Goal: Task Accomplishment & Management: Use online tool/utility

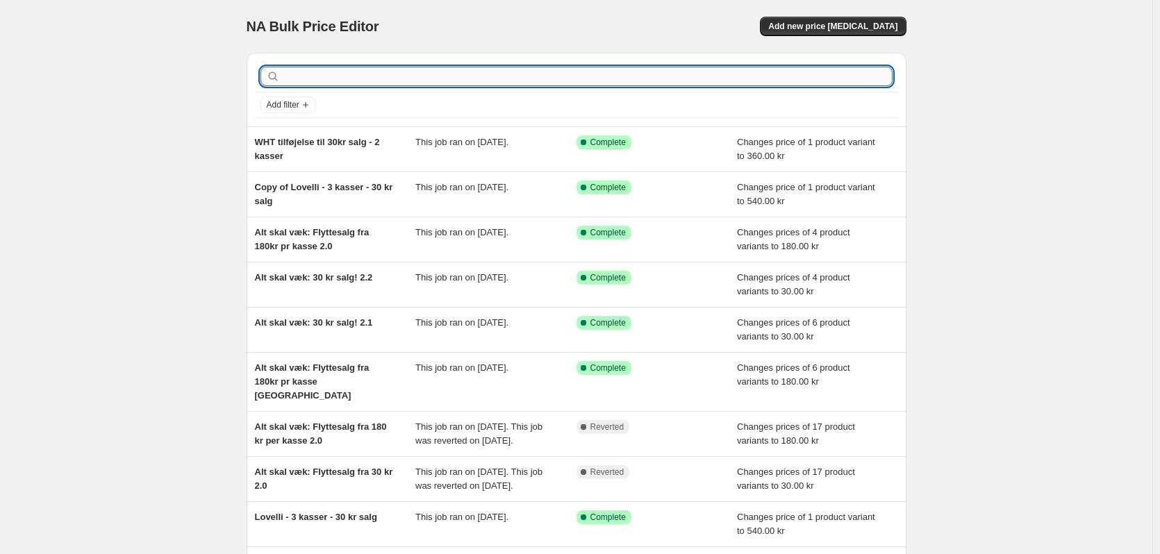
click at [347, 85] on input "text" at bounding box center [588, 76] width 610 height 19
type input "i!"
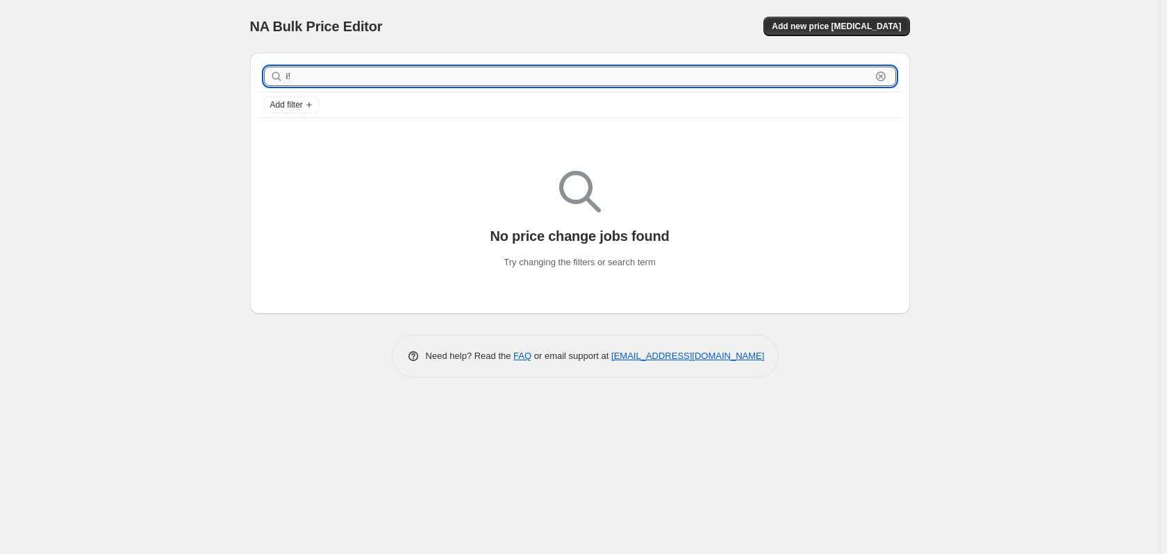
click at [336, 68] on input "i!" at bounding box center [578, 76] width 585 height 19
type input "i1"
click at [322, 78] on input "i1" at bounding box center [578, 76] width 585 height 19
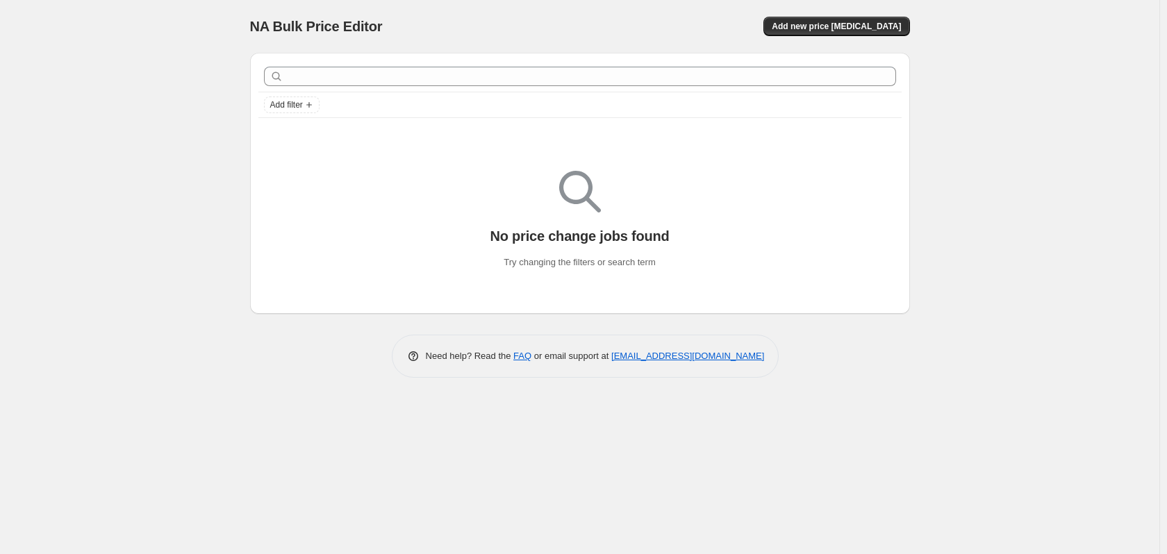
drag, startPoint x: 193, startPoint y: 228, endPoint x: 212, endPoint y: 217, distance: 21.5
click at [195, 225] on div "NA Bulk Price Editor. This page is ready NA Bulk Price Editor Add new price cha…" at bounding box center [579, 277] width 1159 height 554
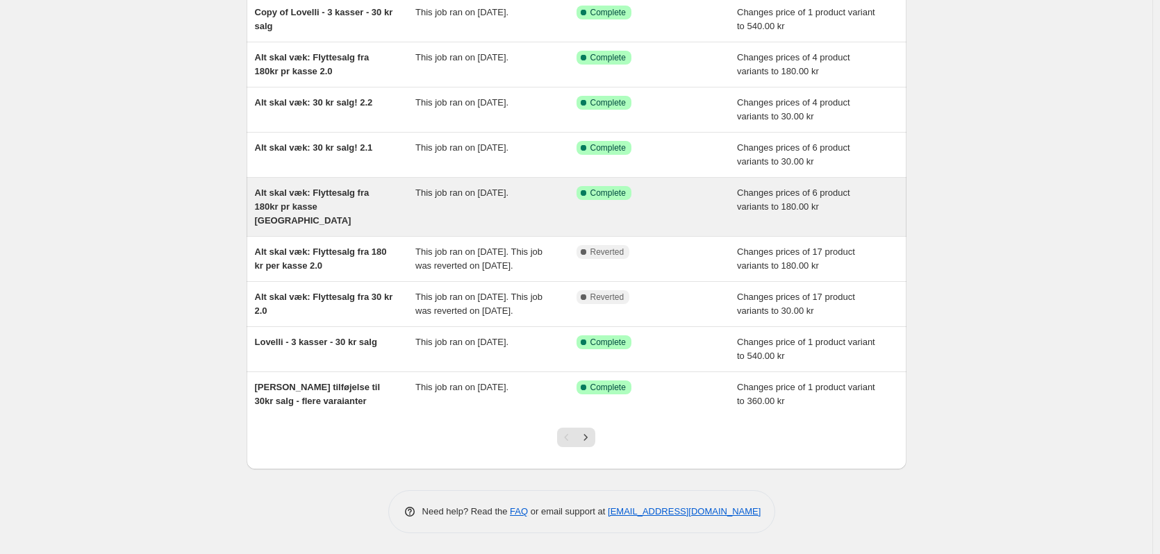
scroll to position [189, 0]
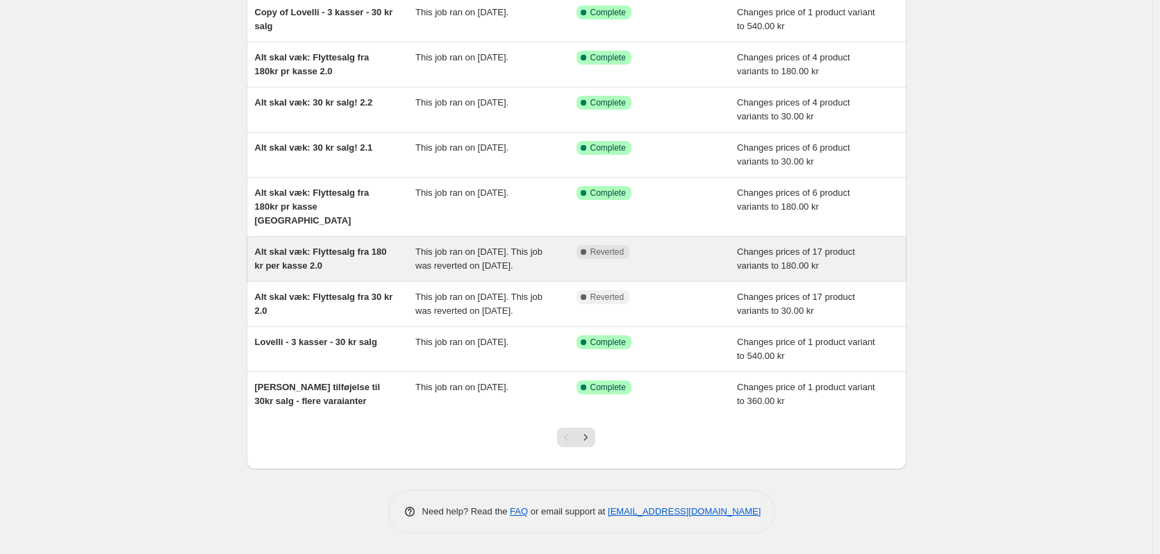
click at [354, 245] on div "Alt skal væk: Flyttesalg fra 180 kr per kasse 2.0" at bounding box center [335, 259] width 161 height 28
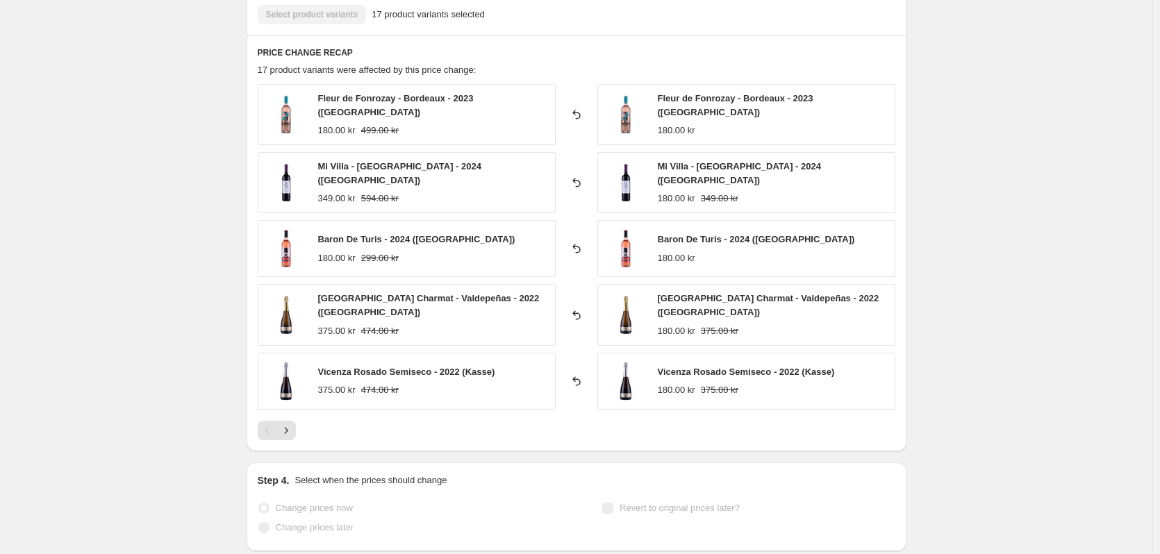
scroll to position [764, 0]
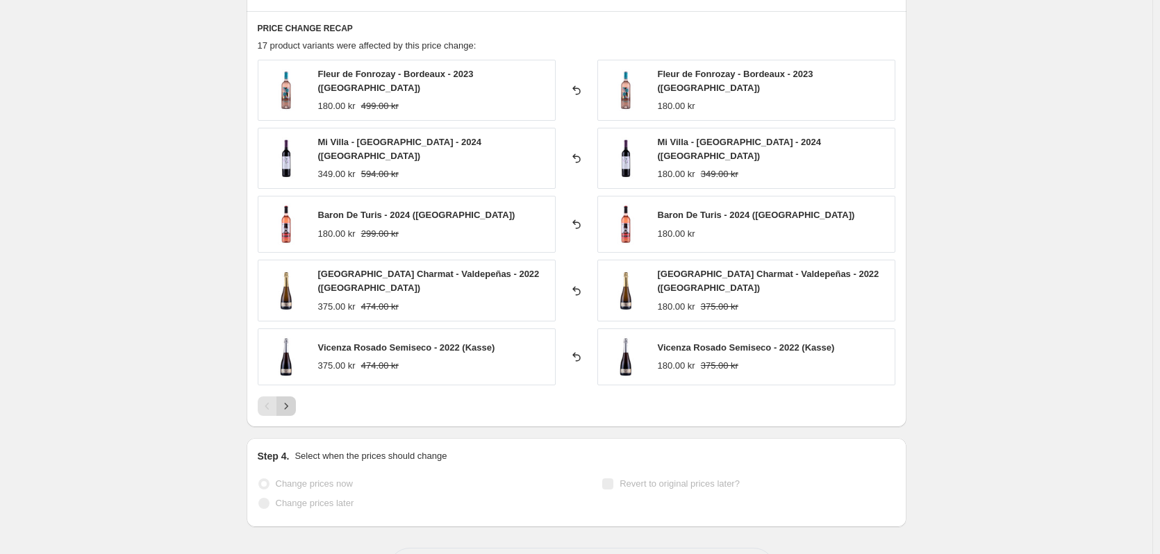
click at [288, 397] on button "Next" at bounding box center [285, 406] width 19 height 19
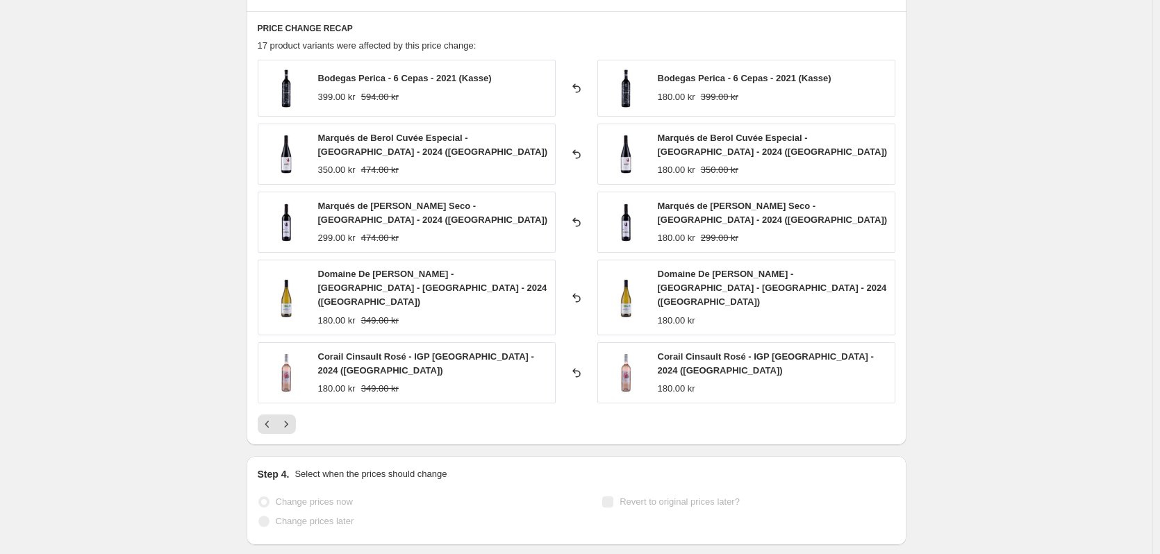
drag, startPoint x: 126, startPoint y: 83, endPoint x: 181, endPoint y: 107, distance: 60.0
click at [296, 415] on button "Next" at bounding box center [285, 424] width 19 height 19
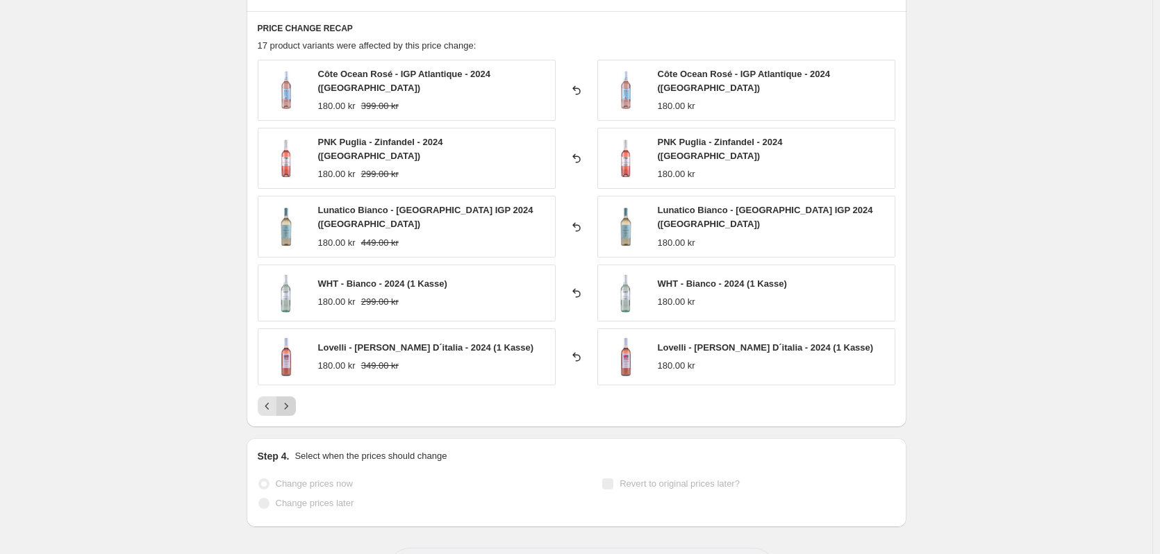
click at [288, 399] on icon "Next" at bounding box center [286, 406] width 14 height 14
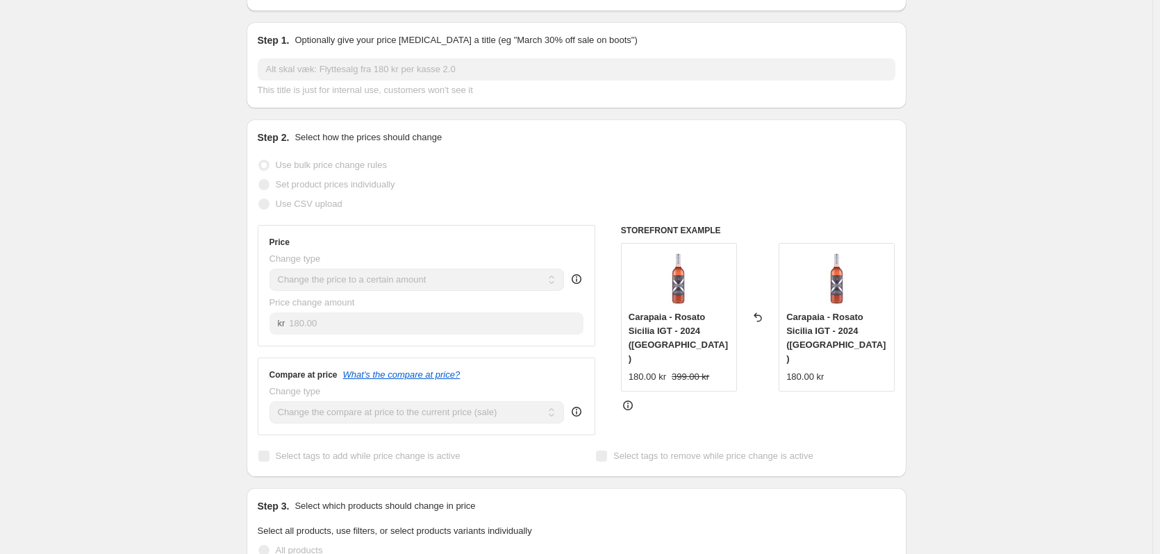
scroll to position [0, 0]
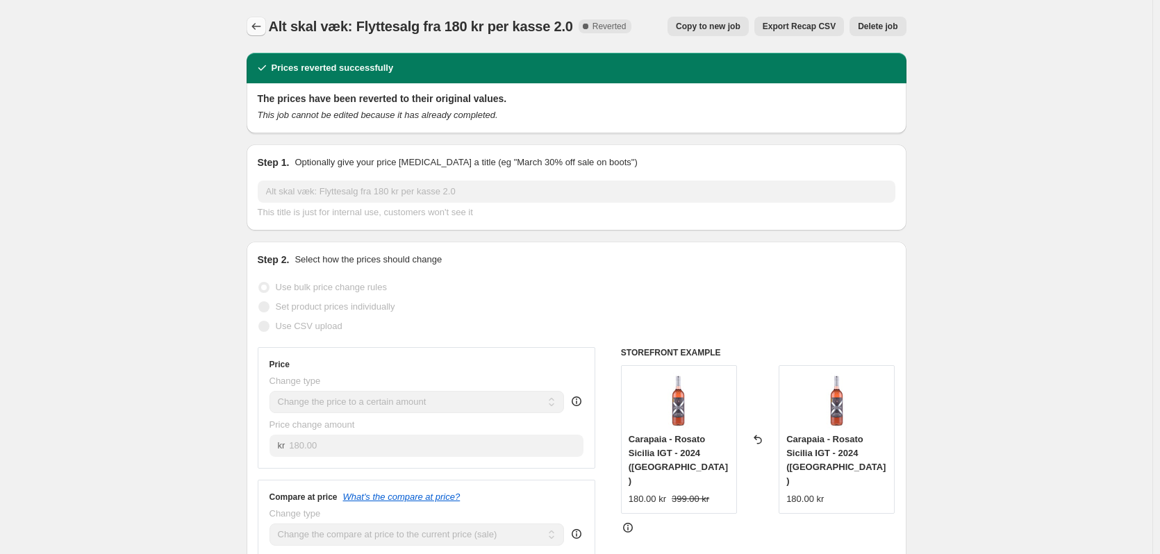
click at [254, 28] on icon "Price change jobs" at bounding box center [256, 26] width 14 height 14
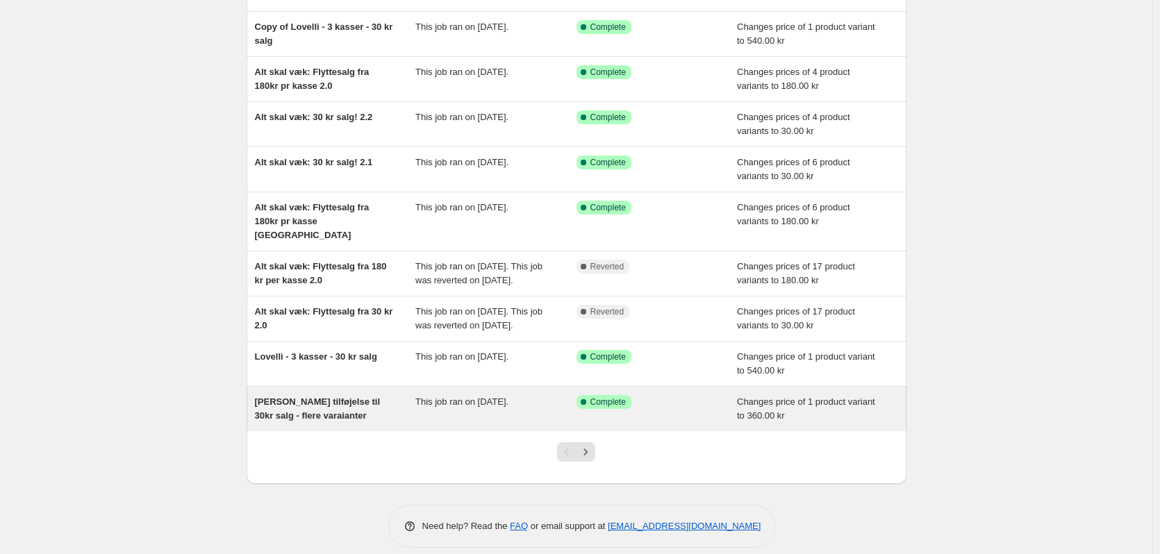
scroll to position [189, 0]
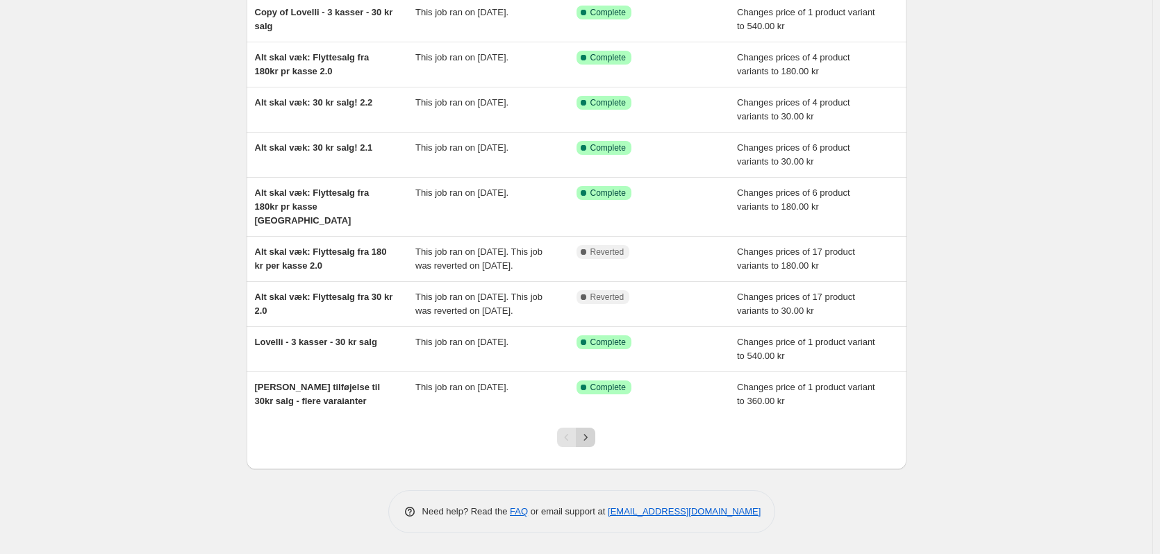
click at [592, 436] on icon "Next" at bounding box center [586, 438] width 14 height 14
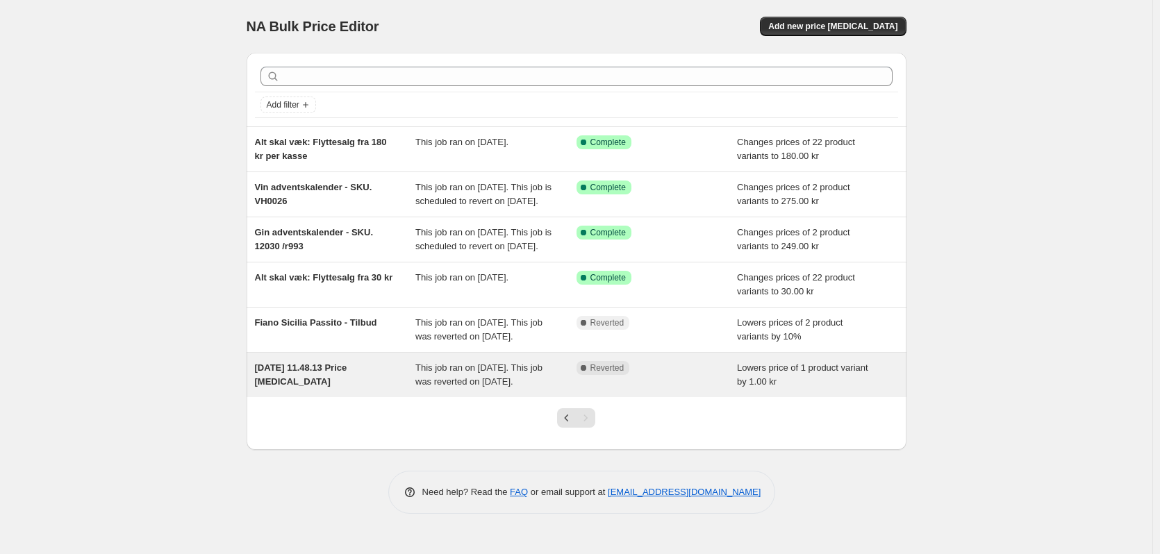
scroll to position [36, 0]
click at [294, 387] on span "8. aug. 2025, 11.48.13 Price change job" at bounding box center [301, 375] width 92 height 24
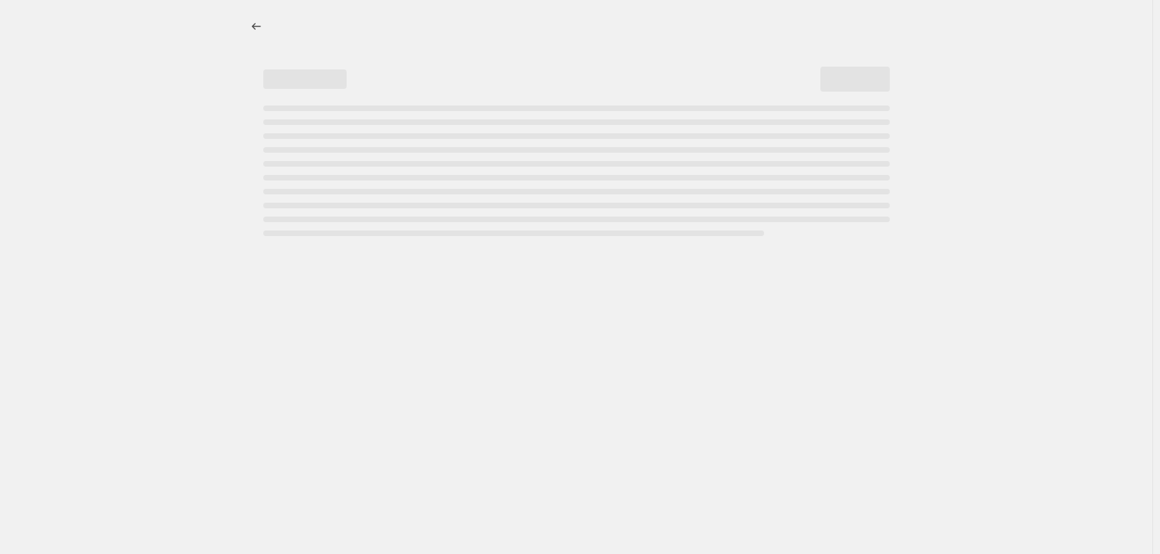
select select "by"
select select "title"
select select "not_equal"
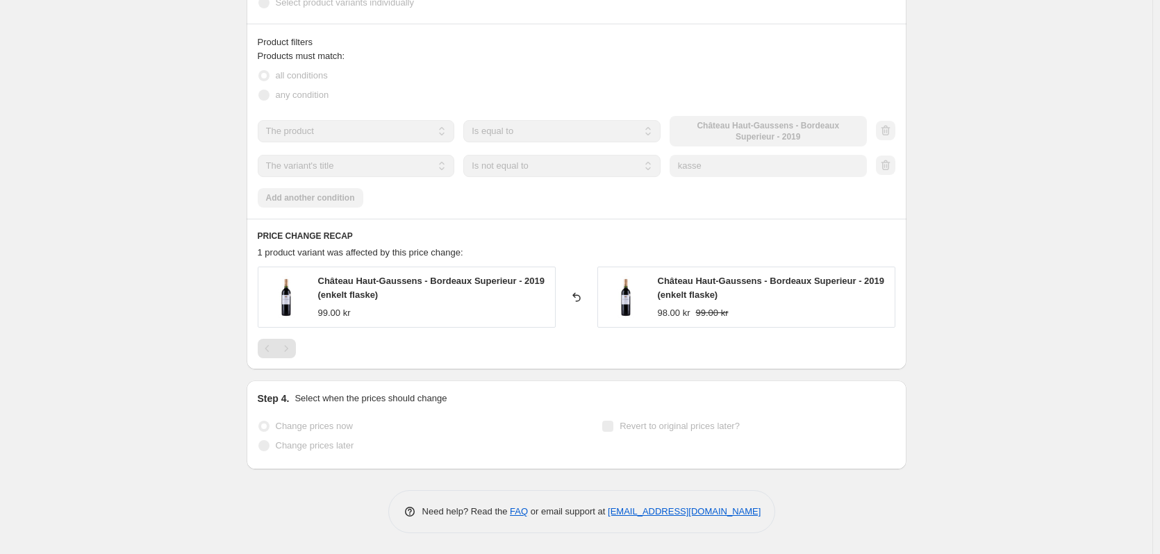
scroll to position [840, 0]
click at [291, 348] on div "Pagination" at bounding box center [285, 348] width 19 height 19
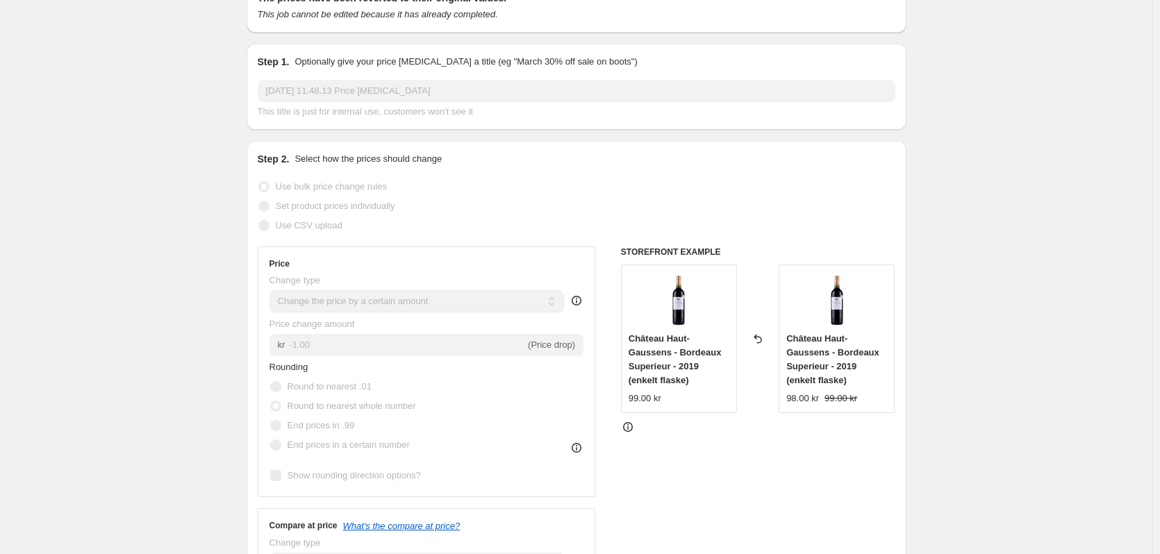
scroll to position [0, 0]
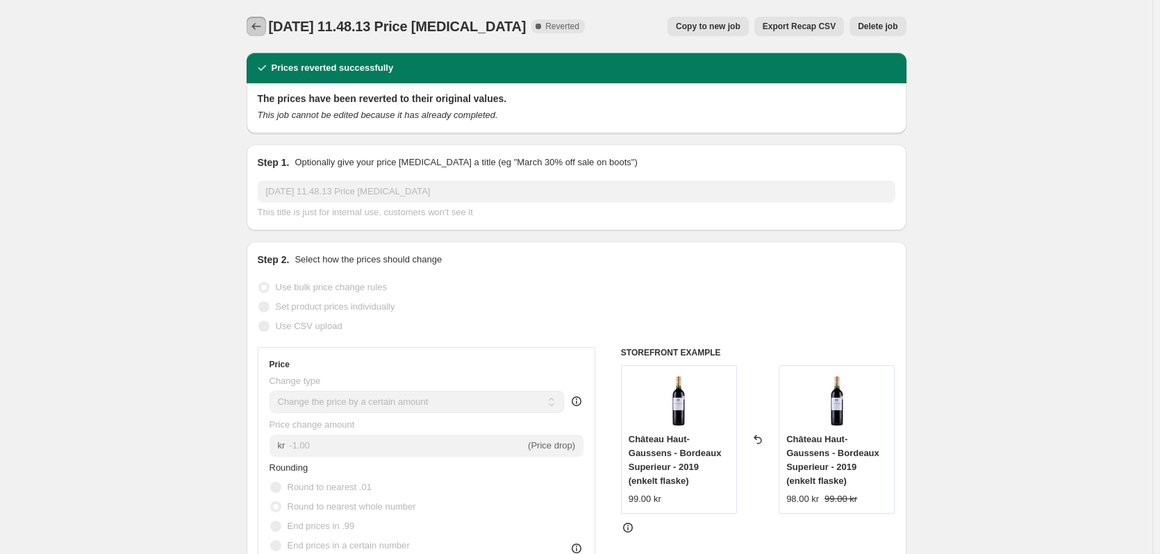
click at [257, 24] on icon "Price change jobs" at bounding box center [256, 26] width 14 height 14
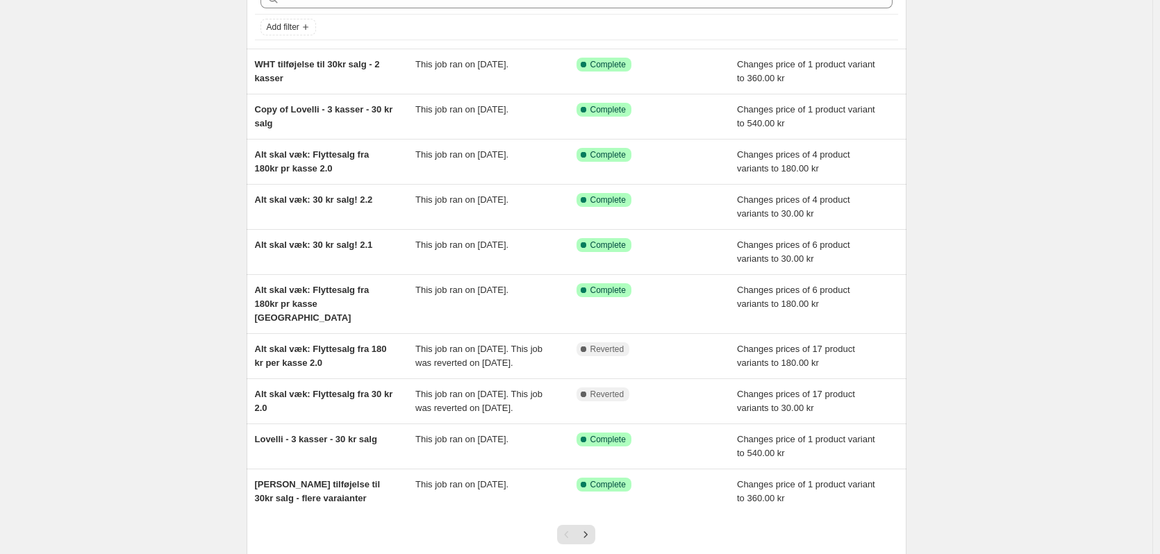
scroll to position [189, 0]
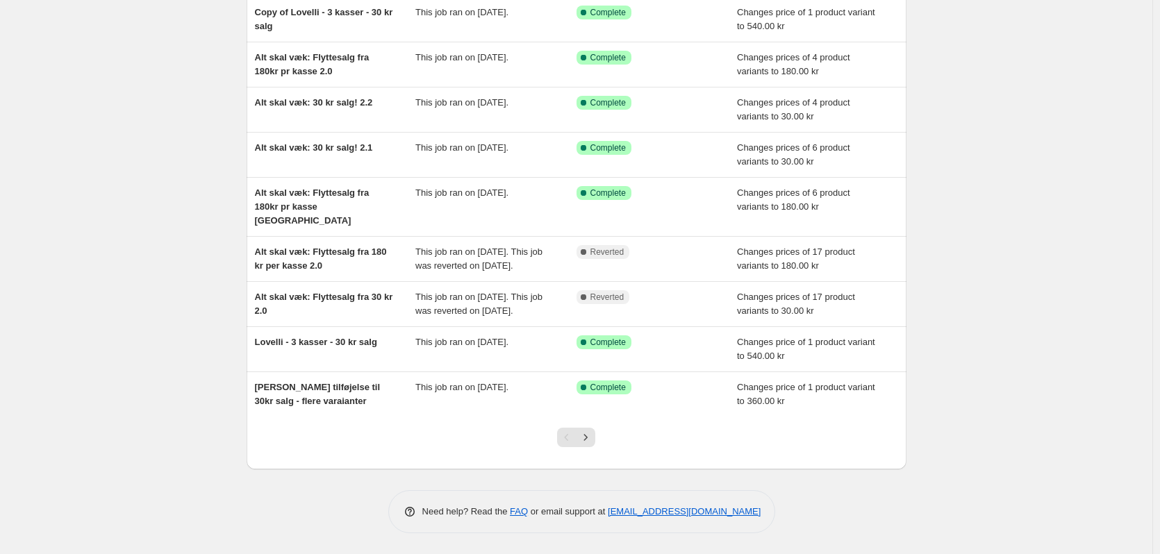
click at [576, 433] on div "Pagination" at bounding box center [566, 437] width 19 height 19
click at [585, 437] on icon "Next" at bounding box center [586, 438] width 14 height 14
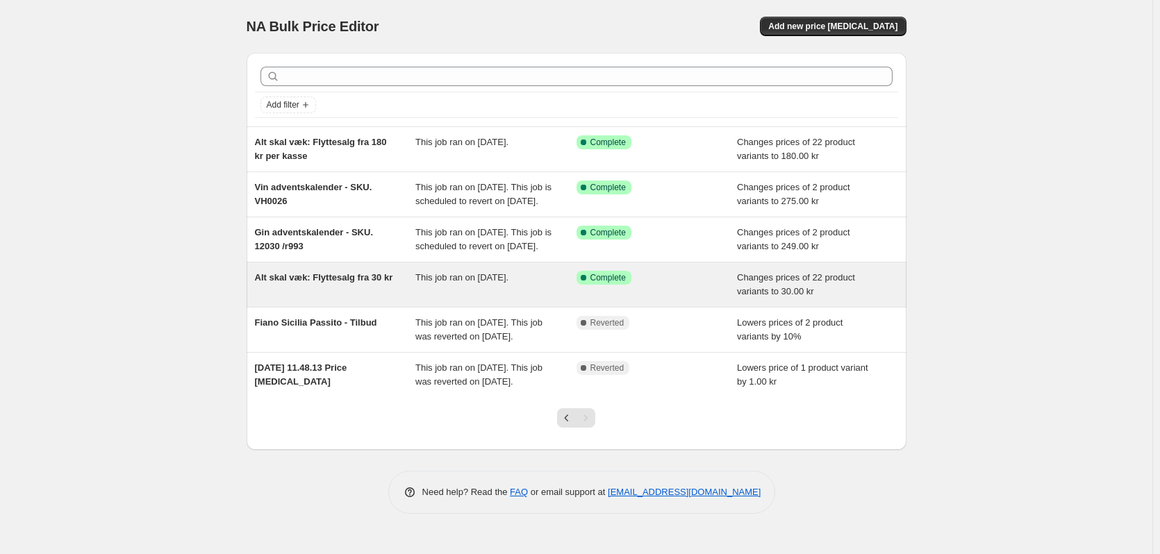
click at [299, 283] on span "Alt skal væk: Flyttesalg fra 30 kr" at bounding box center [324, 277] width 138 height 10
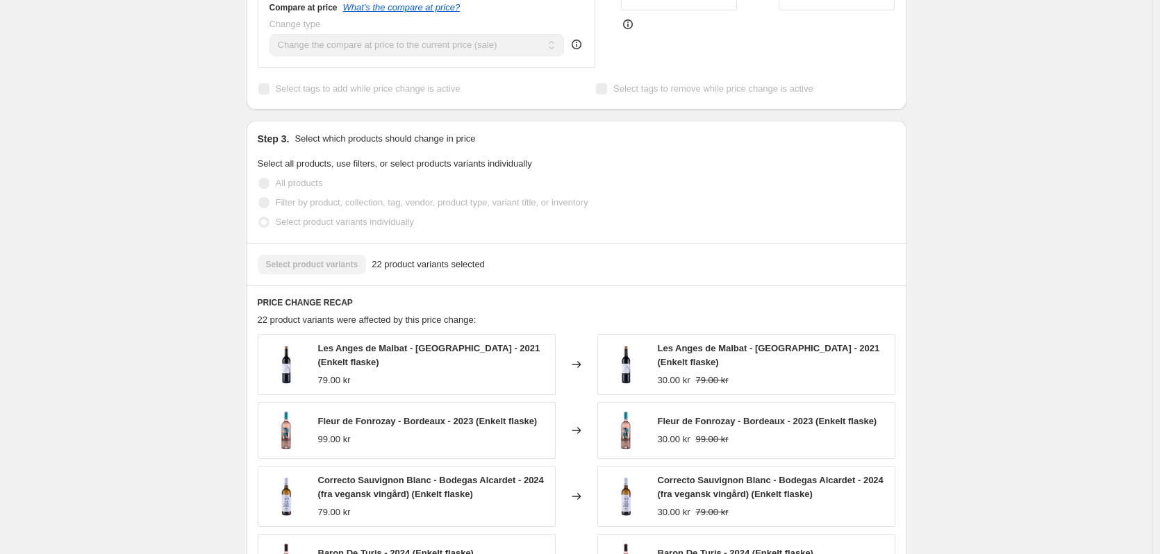
scroll to position [833, 0]
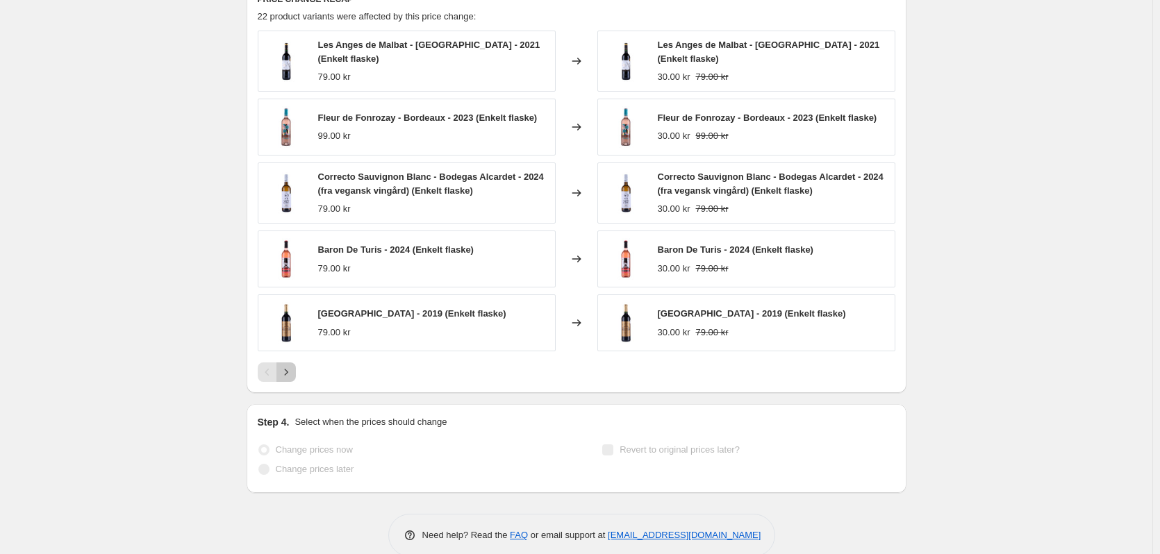
click at [288, 371] on icon "Next" at bounding box center [285, 373] width 3 height 6
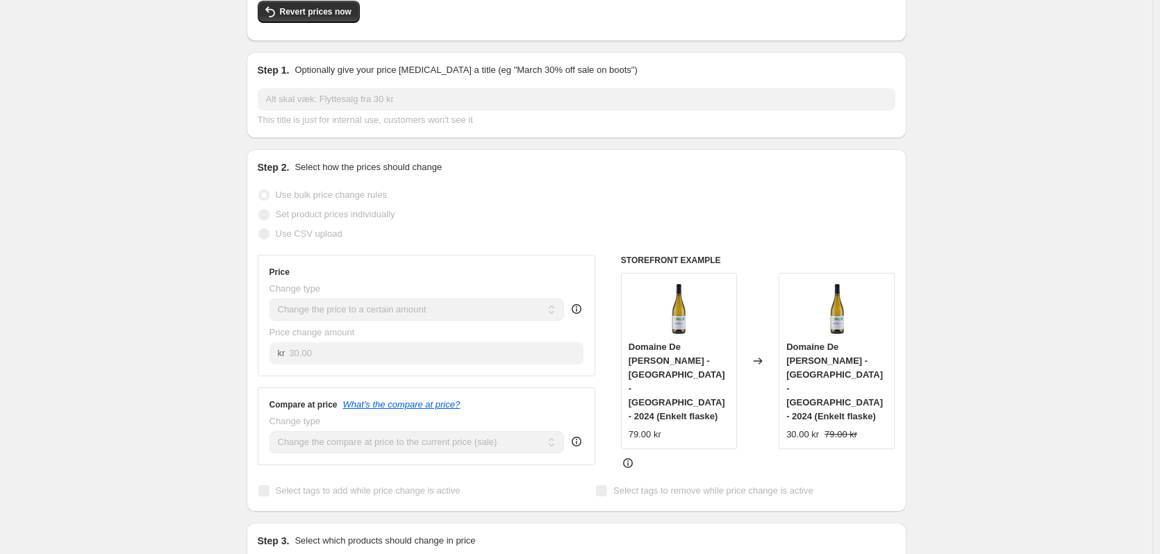
scroll to position [0, 0]
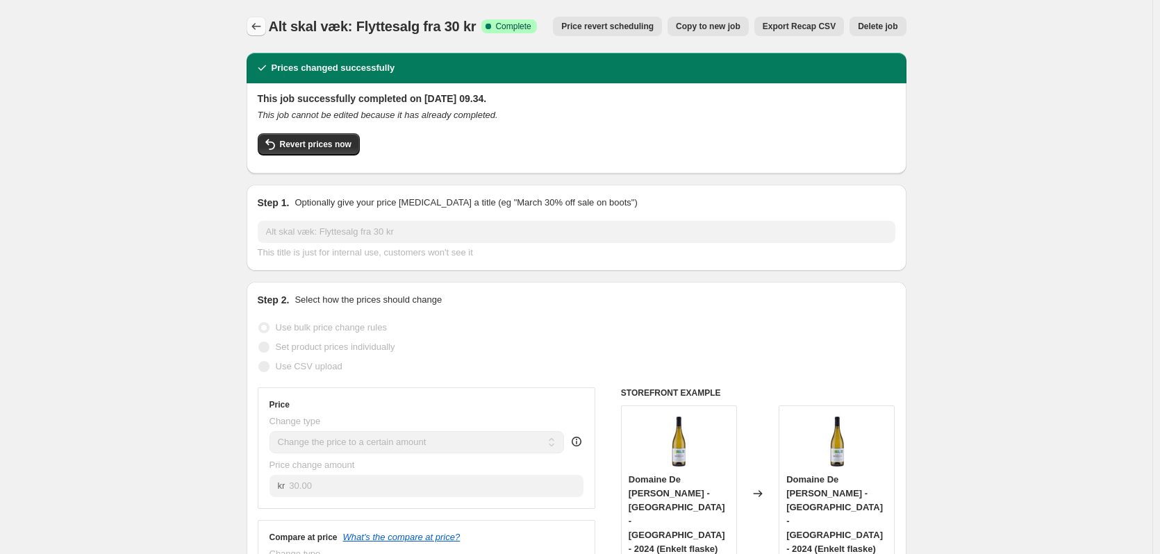
click at [255, 19] on button "Price change jobs" at bounding box center [256, 26] width 19 height 19
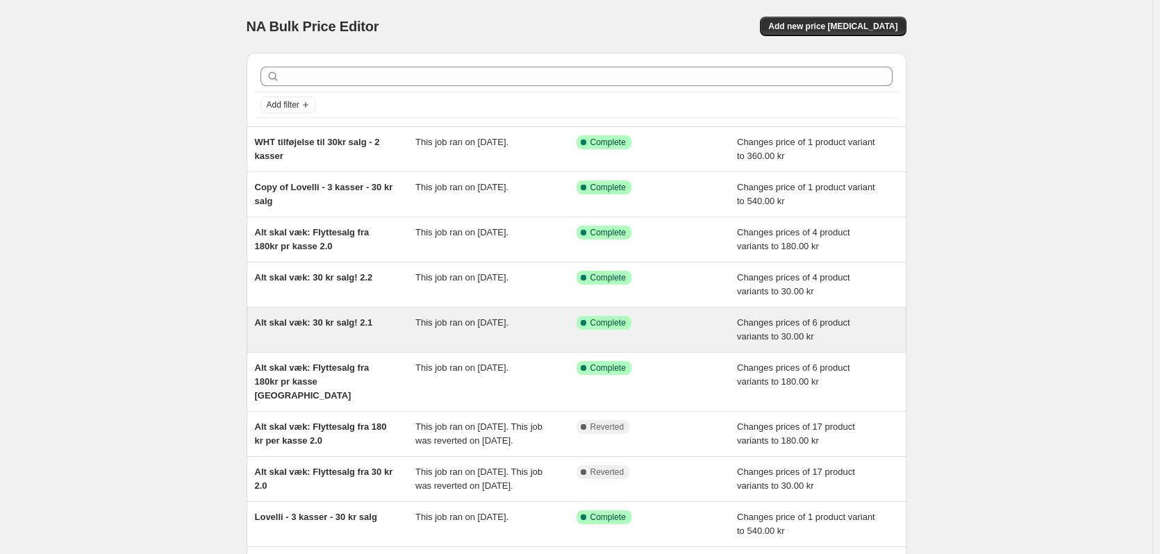
click at [321, 313] on div "Alt skal væk: 30 kr salg! 2.1 This job ran on 18. september 2025. Success Compl…" at bounding box center [577, 330] width 660 height 44
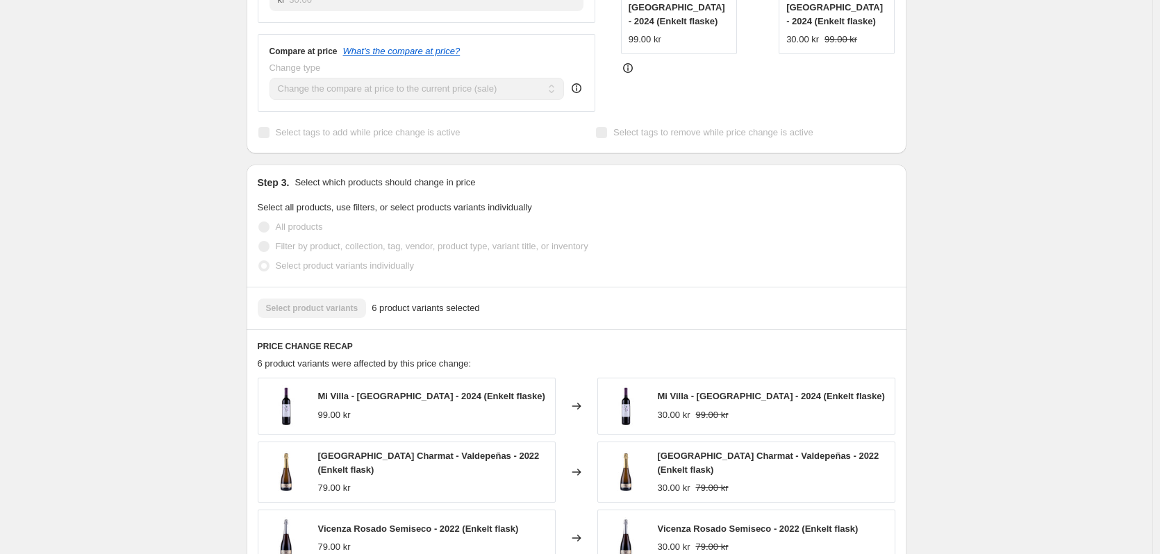
scroll to position [833, 0]
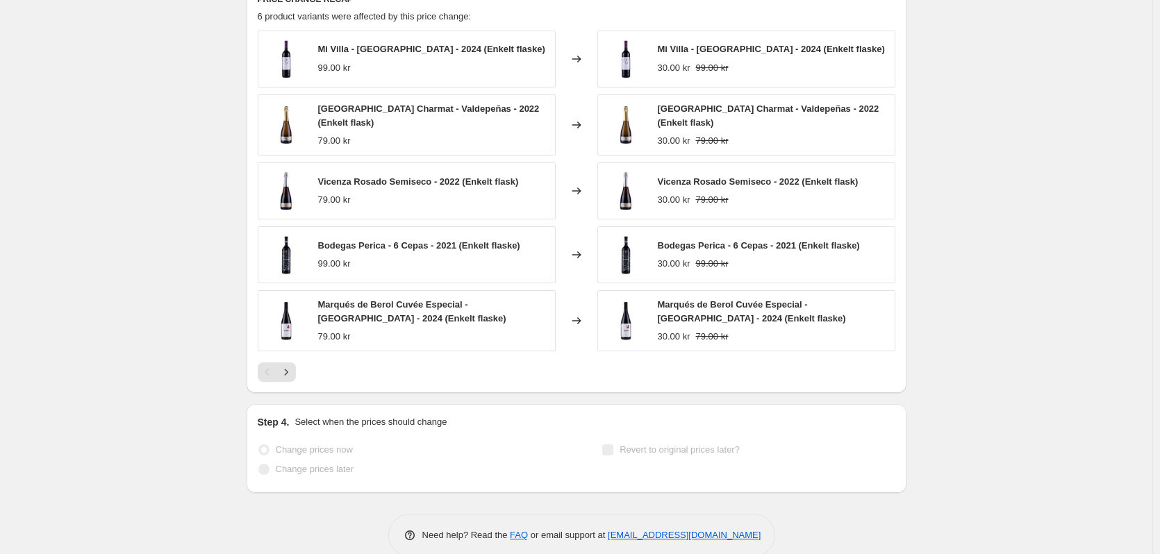
click at [285, 380] on div "PRICE CHANGE RECAP 6 product variants were affected by this price change: Mi Vi…" at bounding box center [577, 187] width 660 height 411
click at [291, 374] on icon "Next" at bounding box center [286, 372] width 14 height 14
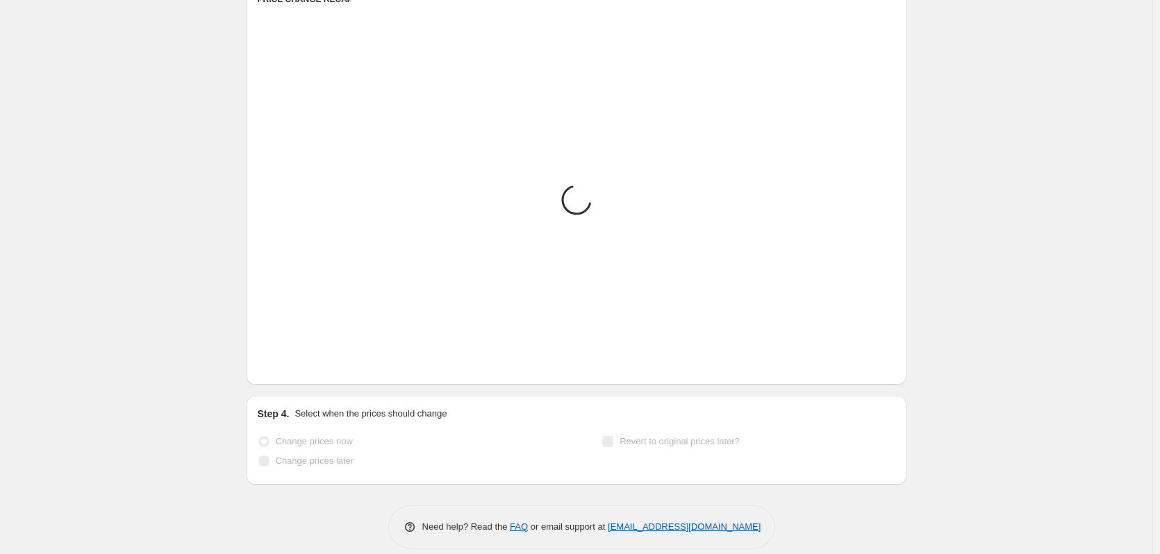
scroll to position [598, 0]
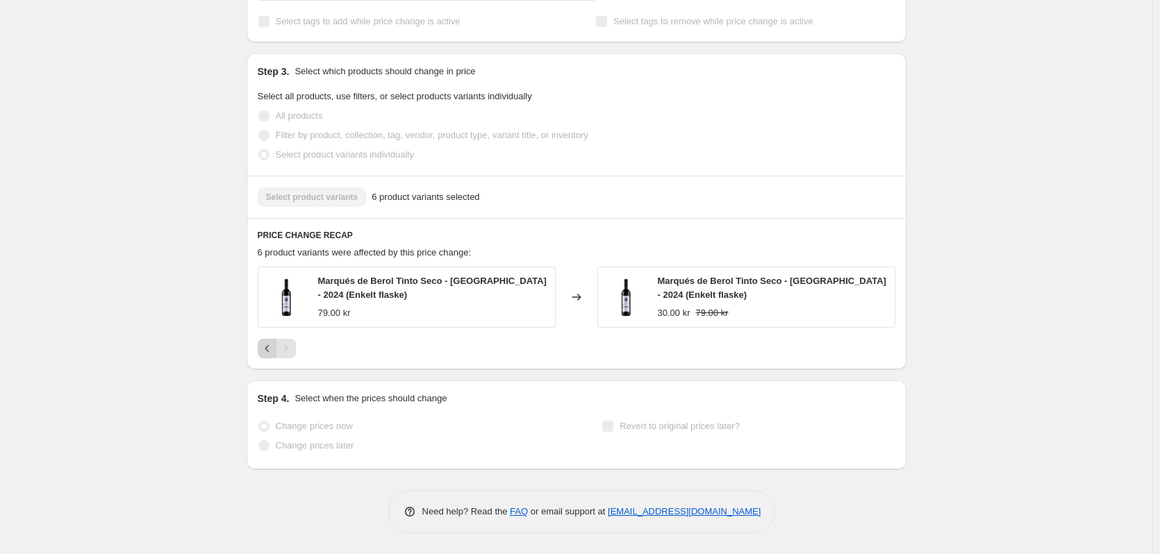
click at [271, 351] on icon "Previous" at bounding box center [267, 349] width 14 height 14
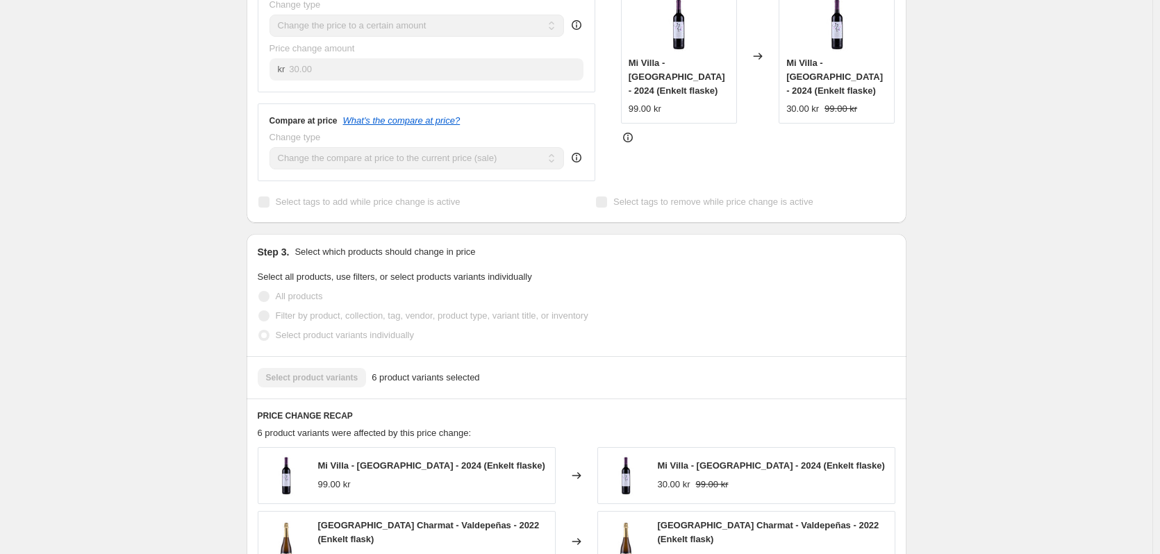
scroll to position [0, 0]
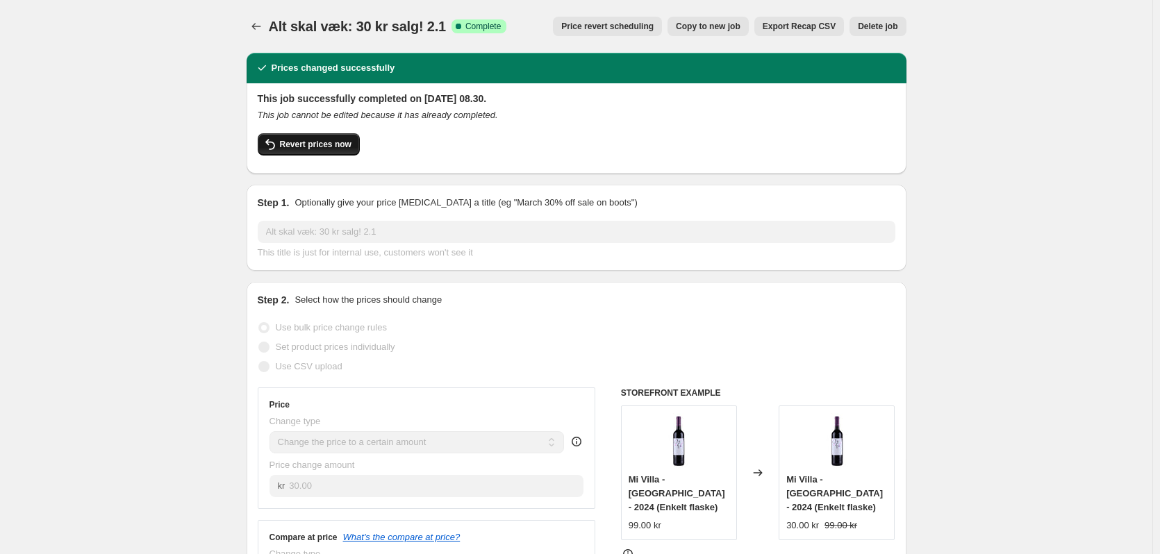
click at [324, 147] on span "Revert prices now" at bounding box center [316, 144] width 72 height 11
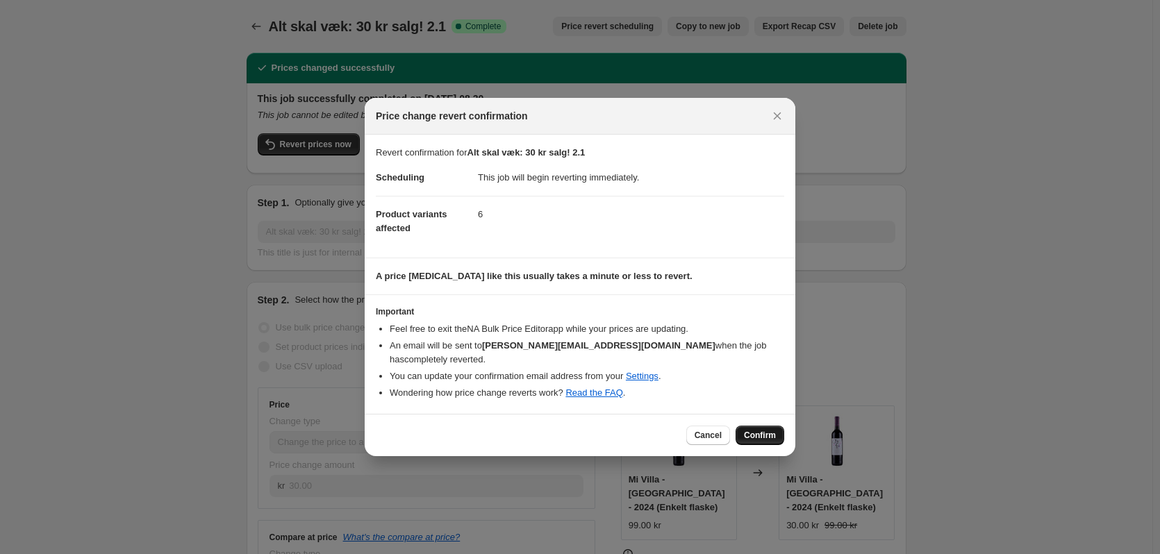
click at [773, 430] on span "Confirm" at bounding box center [760, 435] width 32 height 11
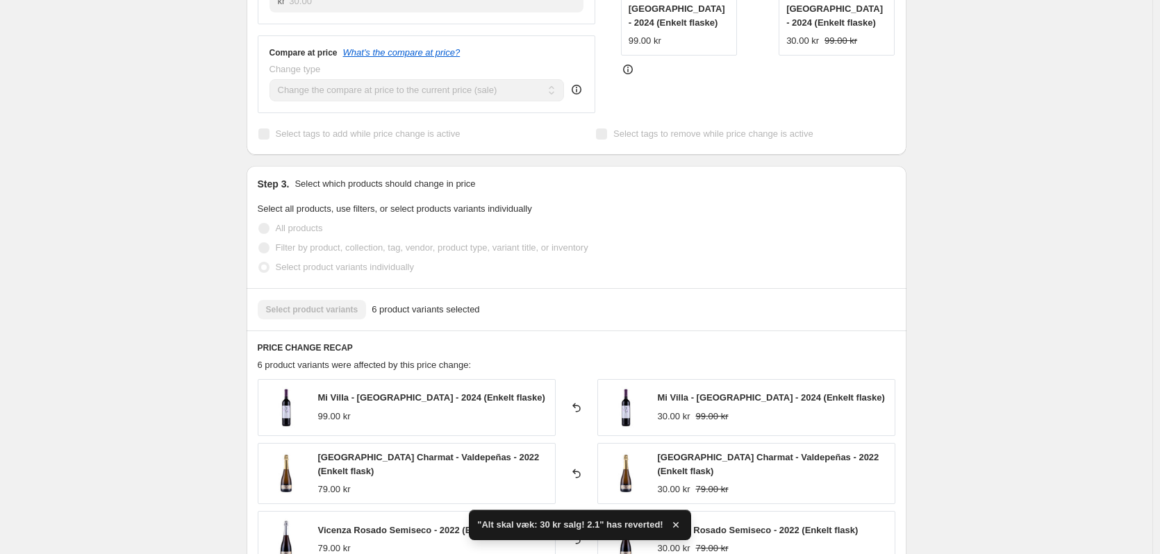
scroll to position [813, 0]
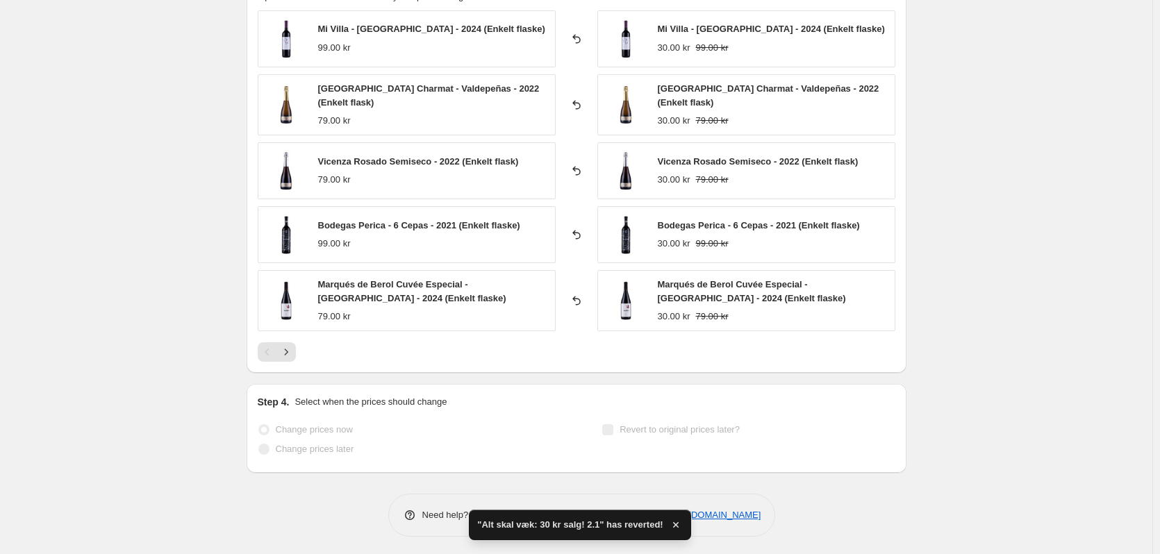
click at [301, 355] on div at bounding box center [577, 351] width 638 height 19
click at [296, 353] on button "Next" at bounding box center [285, 351] width 19 height 19
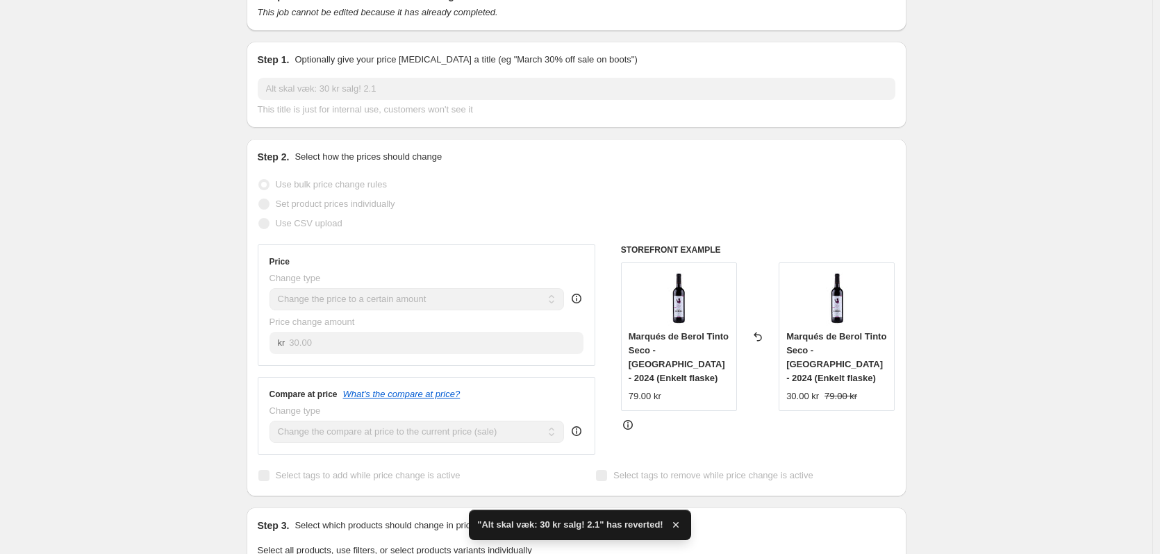
scroll to position [0, 0]
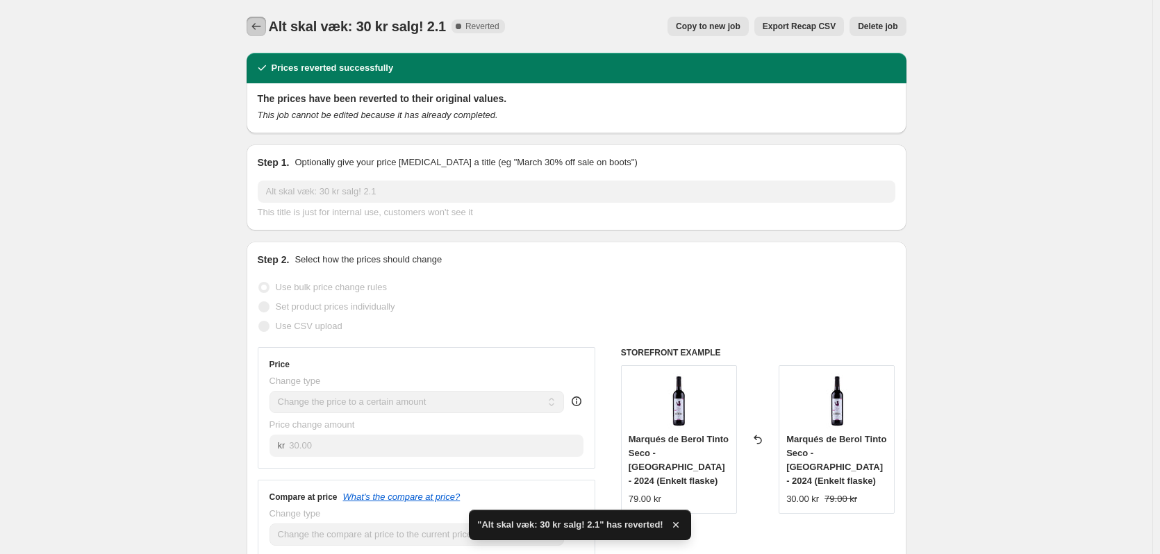
click at [261, 26] on icon "Price change jobs" at bounding box center [256, 26] width 14 height 14
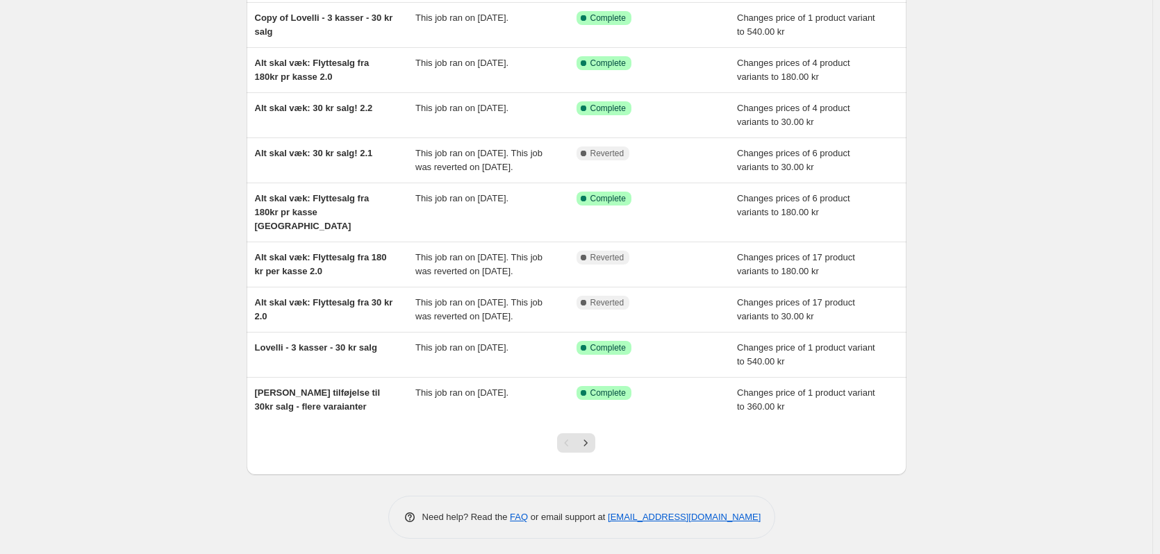
scroll to position [203, 0]
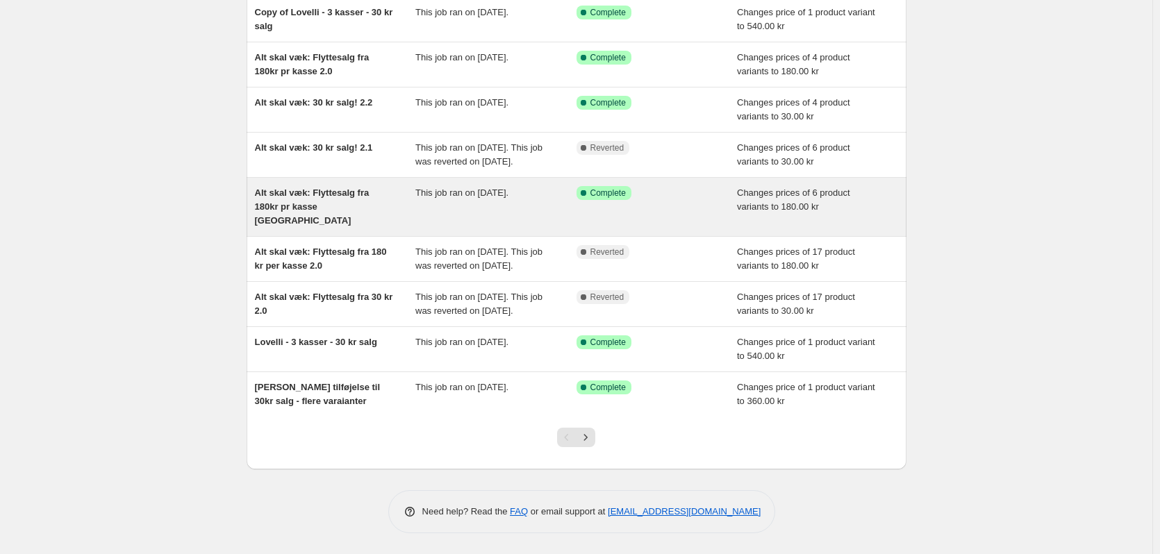
click at [295, 178] on div "Alt skal væk: Flyttesalg fra 180kr pr kasse NY This job ran on 18. september 20…" at bounding box center [577, 207] width 660 height 58
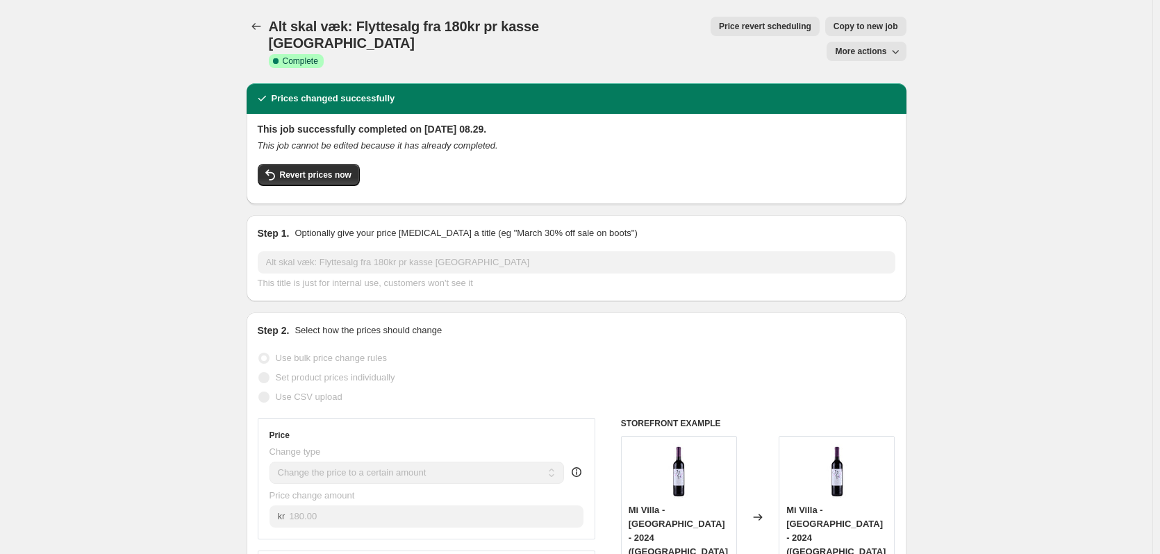
click at [263, 41] on div "Alt skal væk: Flyttesalg fra 180kr pr kasse NY. This page is ready Alt skal væk…" at bounding box center [577, 41] width 660 height 83
click at [258, 26] on icon "Price change jobs" at bounding box center [256, 26] width 14 height 14
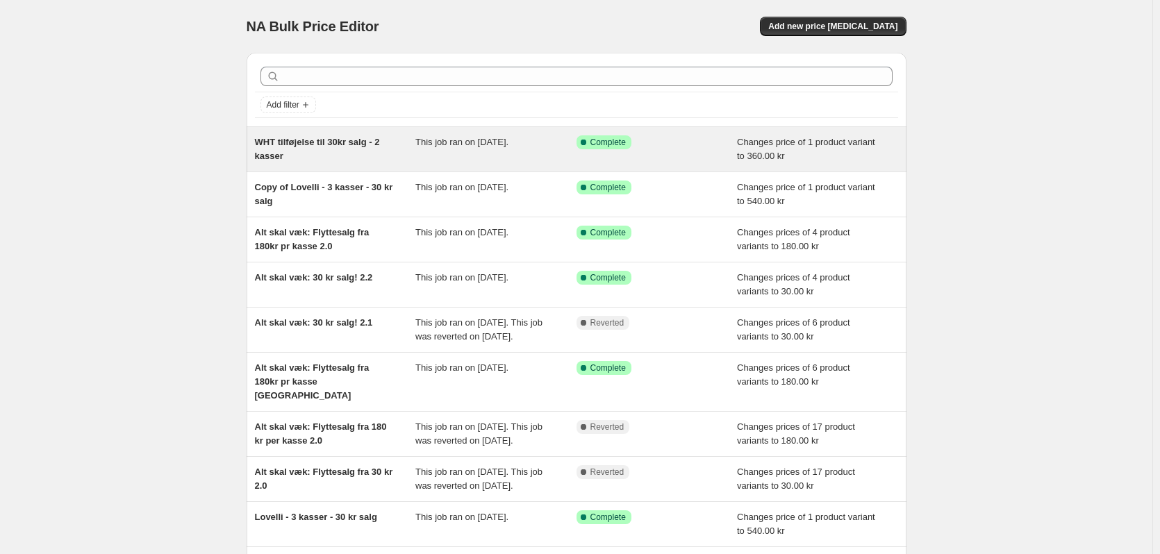
click at [319, 156] on div "WHT tilføjelse til 30kr salg - 2 kasser" at bounding box center [335, 149] width 161 height 28
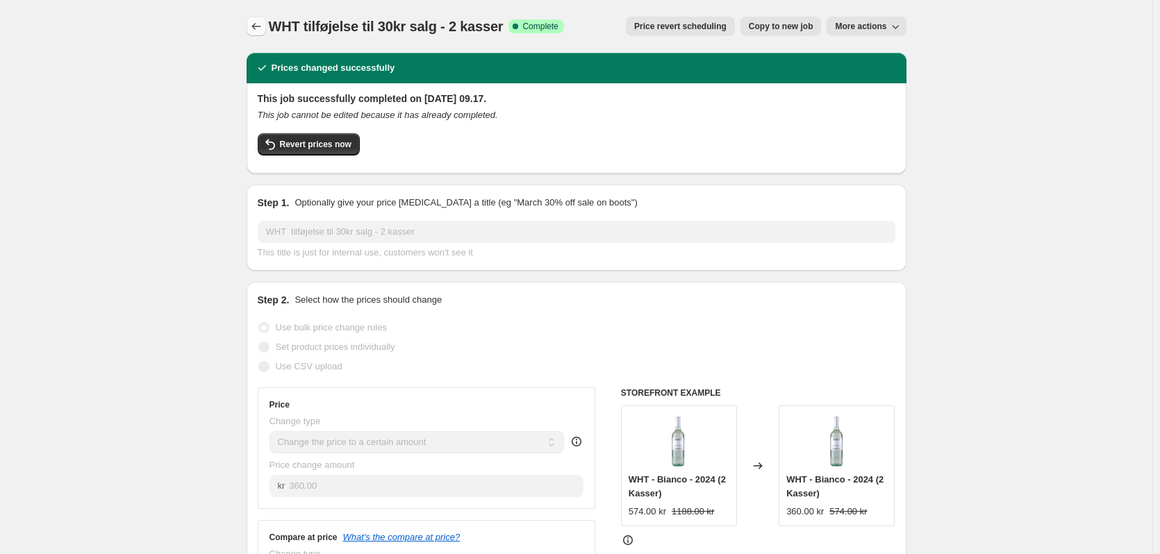
click at [256, 29] on icon "Price change jobs" at bounding box center [256, 26] width 14 height 14
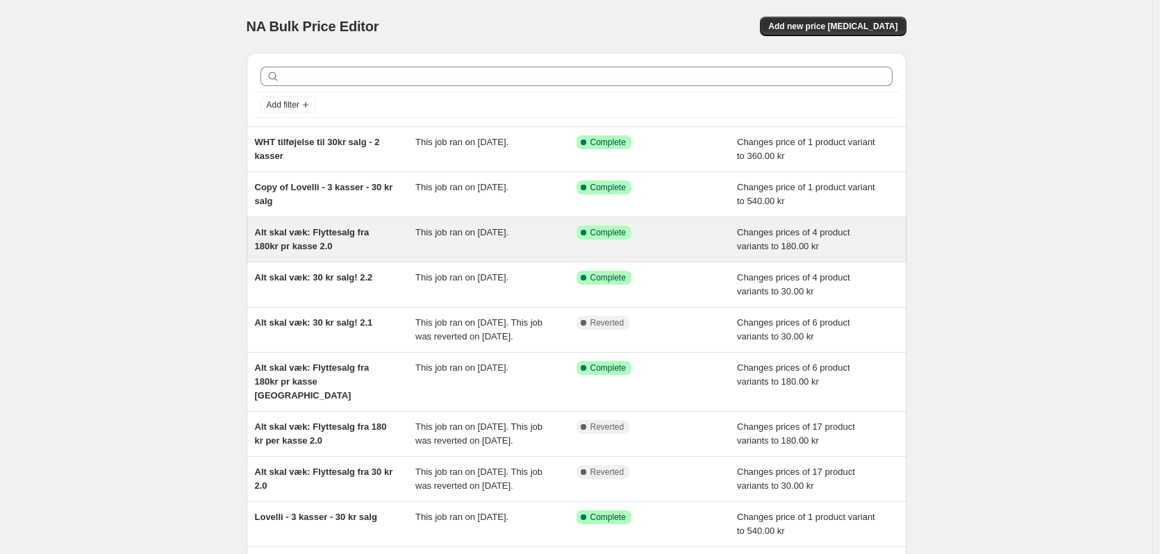
click at [339, 243] on div "Alt skal væk: Flyttesalg fra 180kr pr kasse 2.0" at bounding box center [335, 240] width 161 height 28
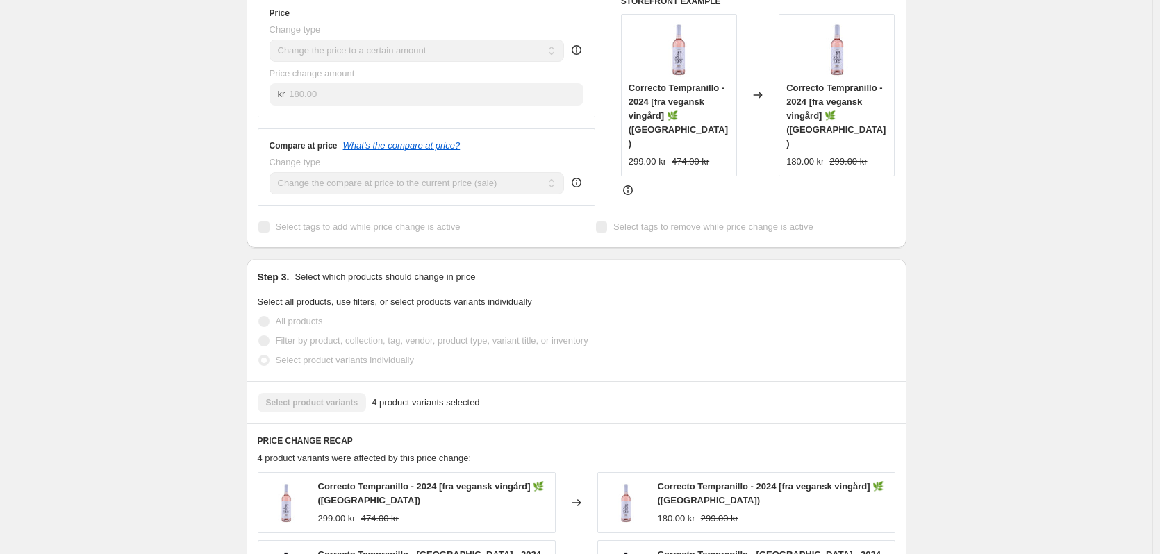
scroll to position [764, 0]
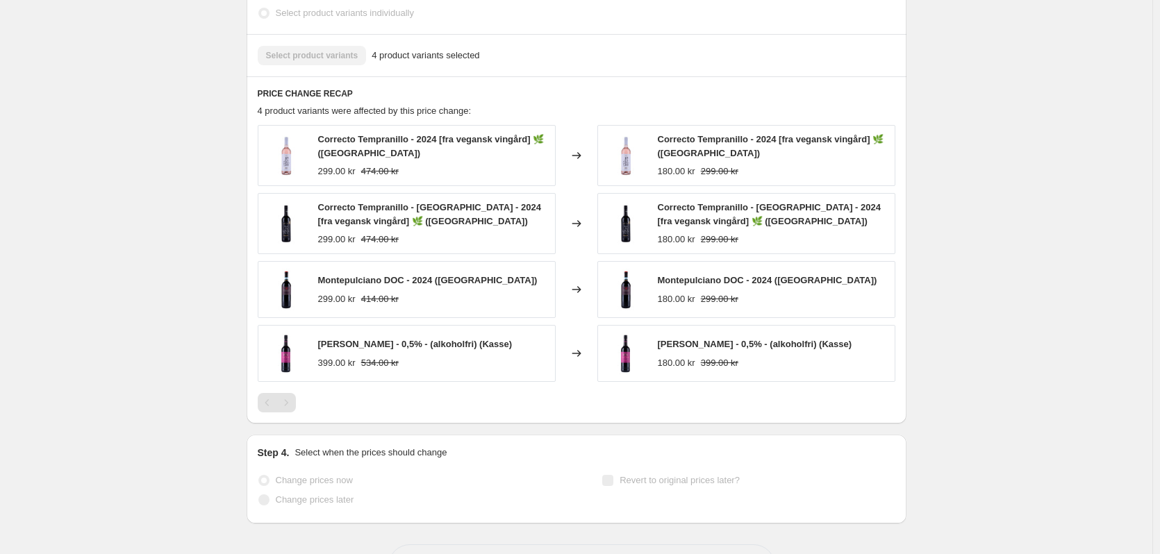
click at [288, 393] on div "Pagination" at bounding box center [285, 402] width 19 height 19
click at [269, 393] on div "Pagination" at bounding box center [267, 402] width 19 height 19
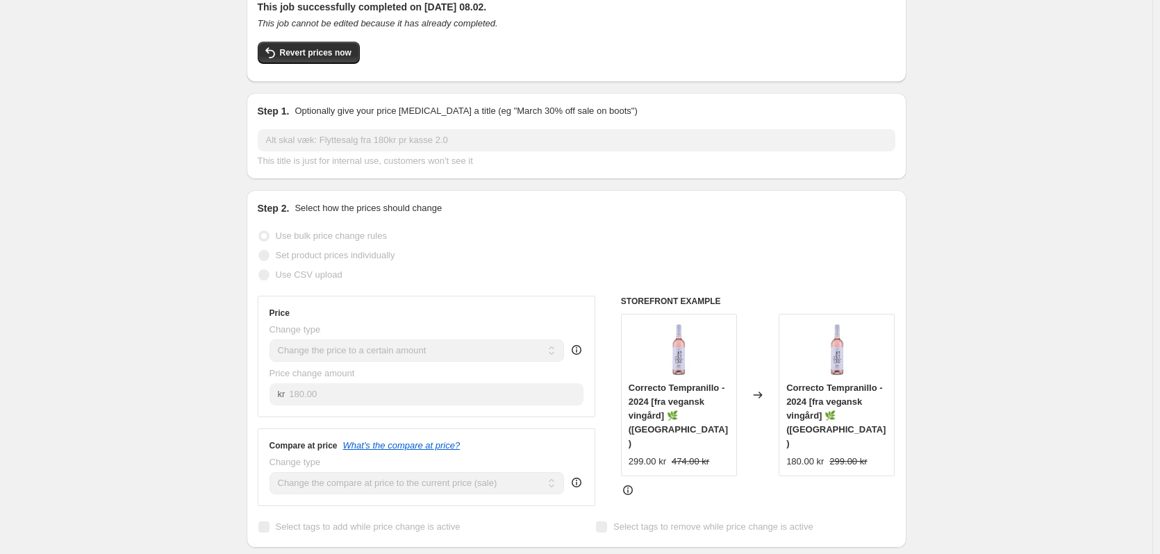
scroll to position [0, 0]
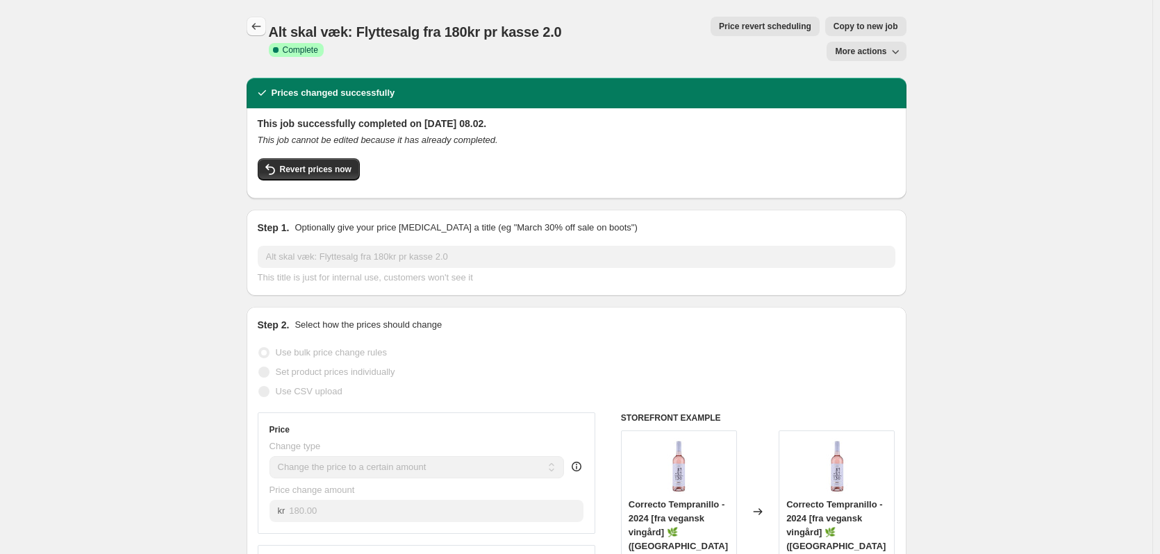
click at [263, 24] on icon "Price change jobs" at bounding box center [256, 26] width 14 height 14
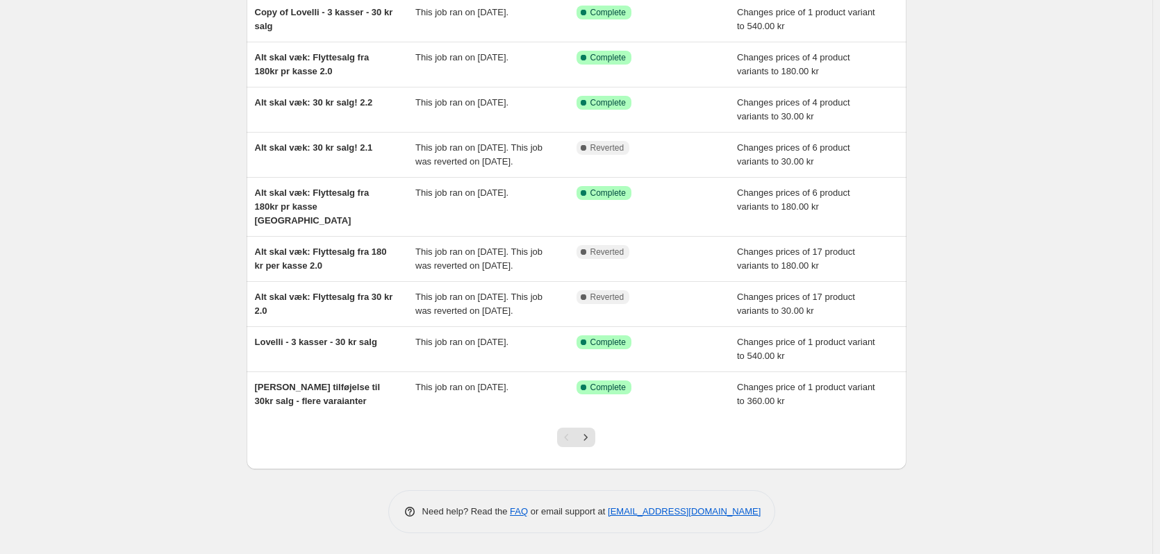
scroll to position [203, 0]
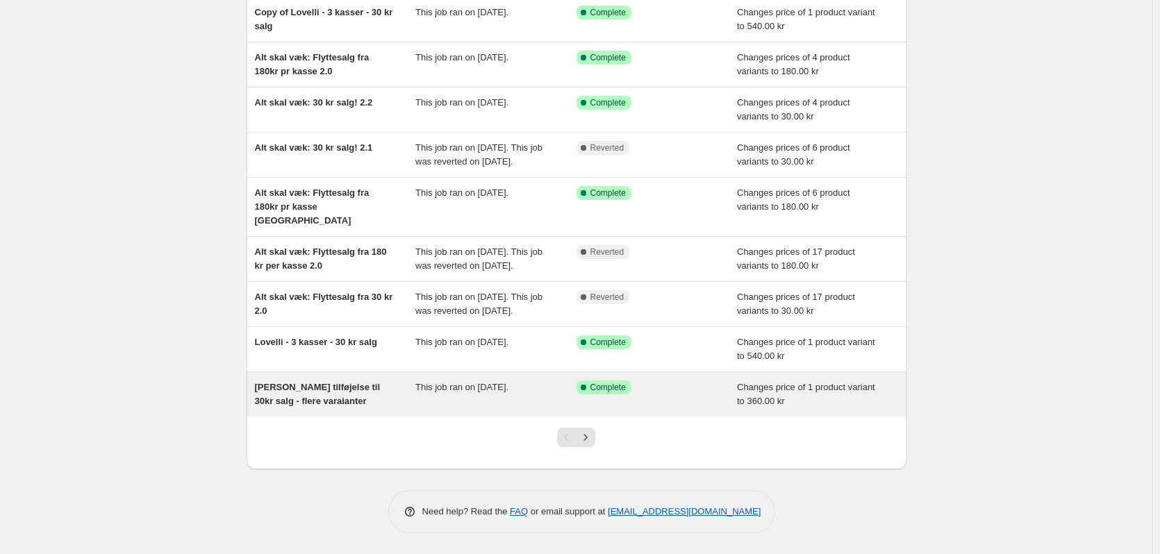
click at [293, 375] on div "Lovelli tilføjelse til 30kr salg - flere varaianter This job ran on 17. septemb…" at bounding box center [577, 394] width 660 height 44
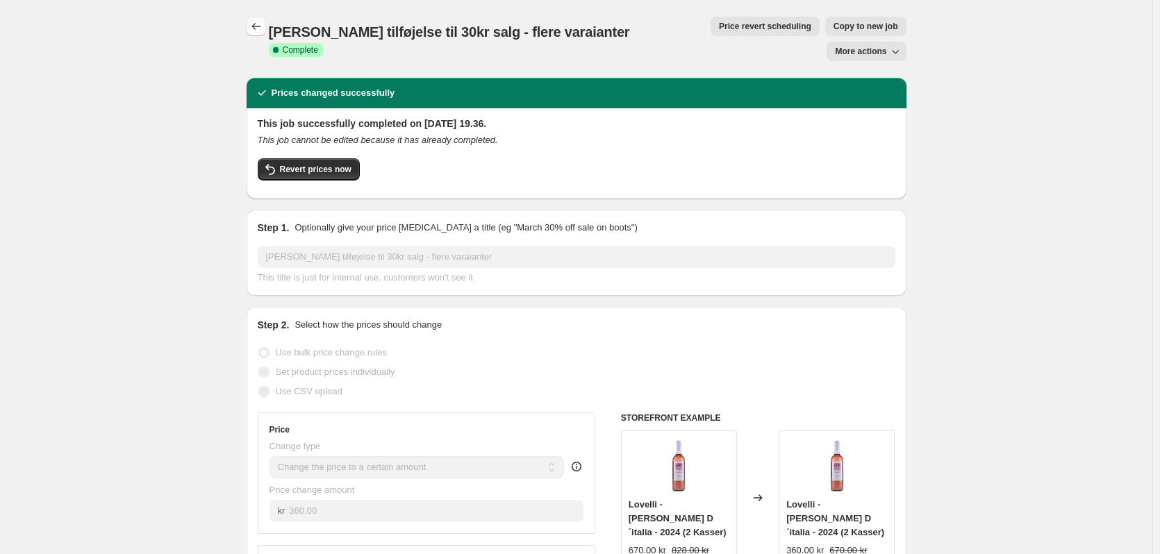
click at [261, 28] on icon "Price change jobs" at bounding box center [256, 26] width 14 height 14
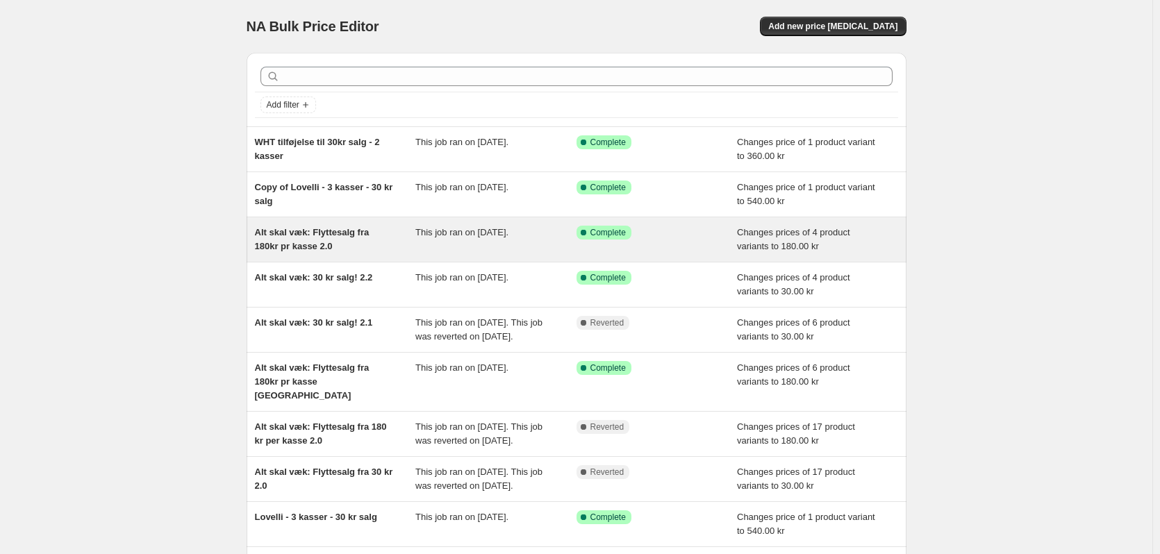
click at [340, 223] on div "Alt skal væk: Flyttesalg fra 180kr pr kasse 2.0 This job ran on 19. september 2…" at bounding box center [577, 239] width 660 height 44
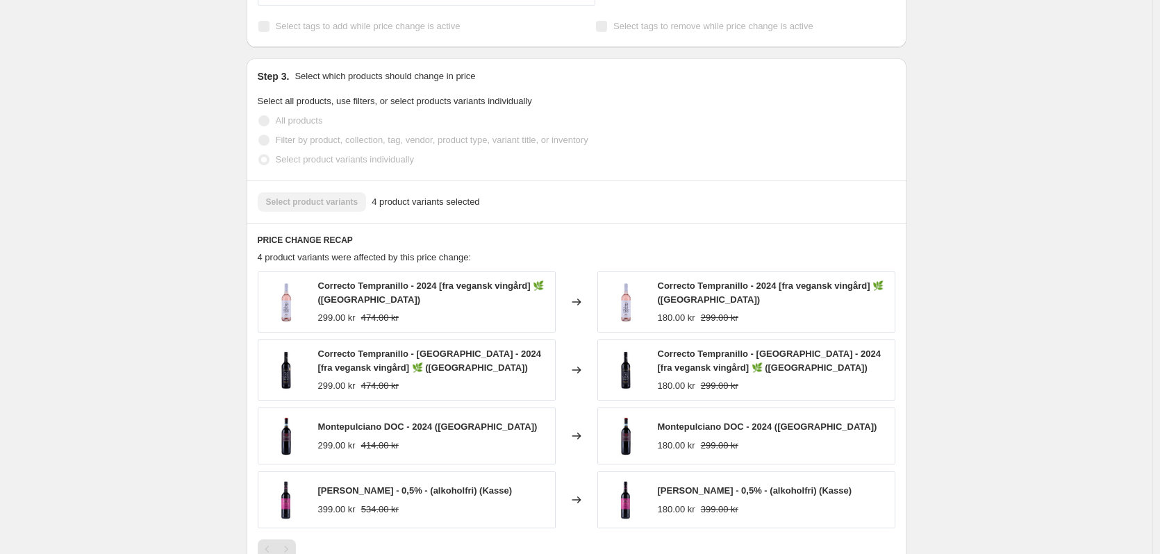
scroll to position [625, 0]
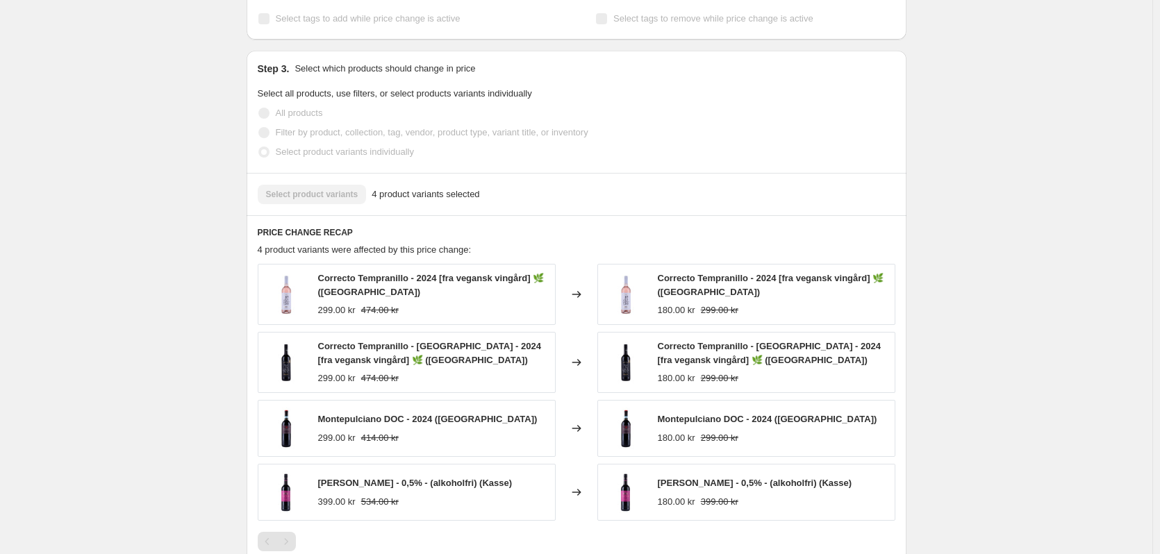
click at [288, 532] on div "Pagination" at bounding box center [285, 541] width 19 height 19
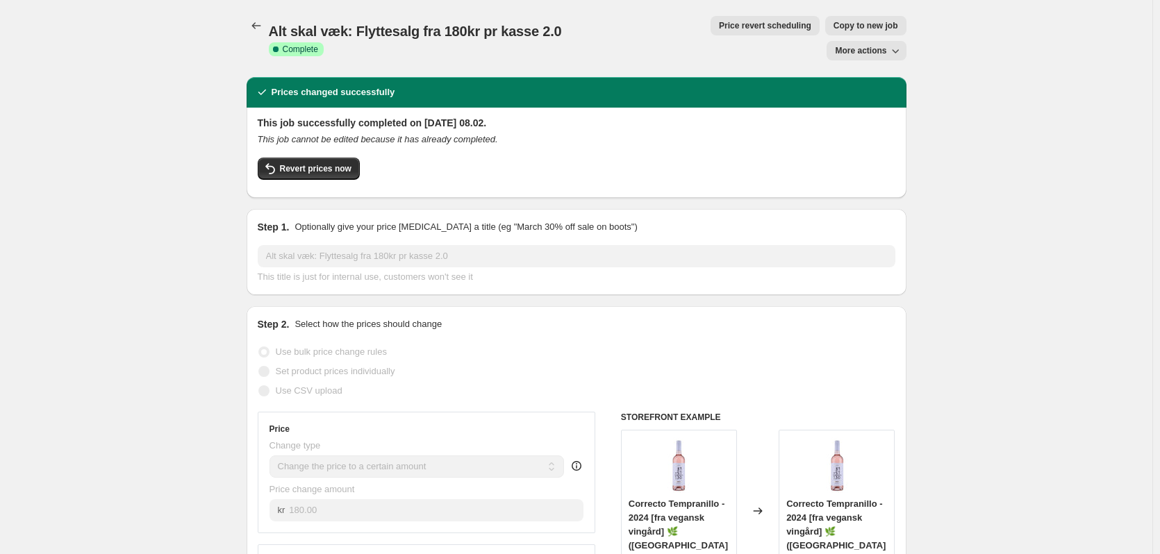
scroll to position [0, 0]
click at [258, 26] on icon "Price change jobs" at bounding box center [256, 26] width 14 height 14
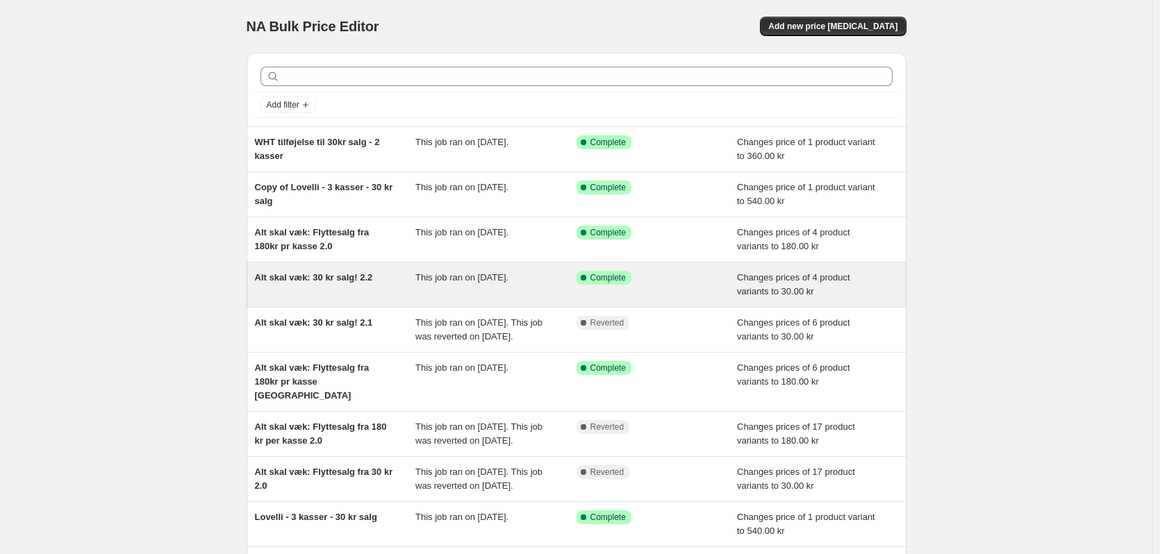
click at [327, 280] on span "Alt skal væk: 30 kr salg! 2.2" at bounding box center [314, 277] width 118 height 10
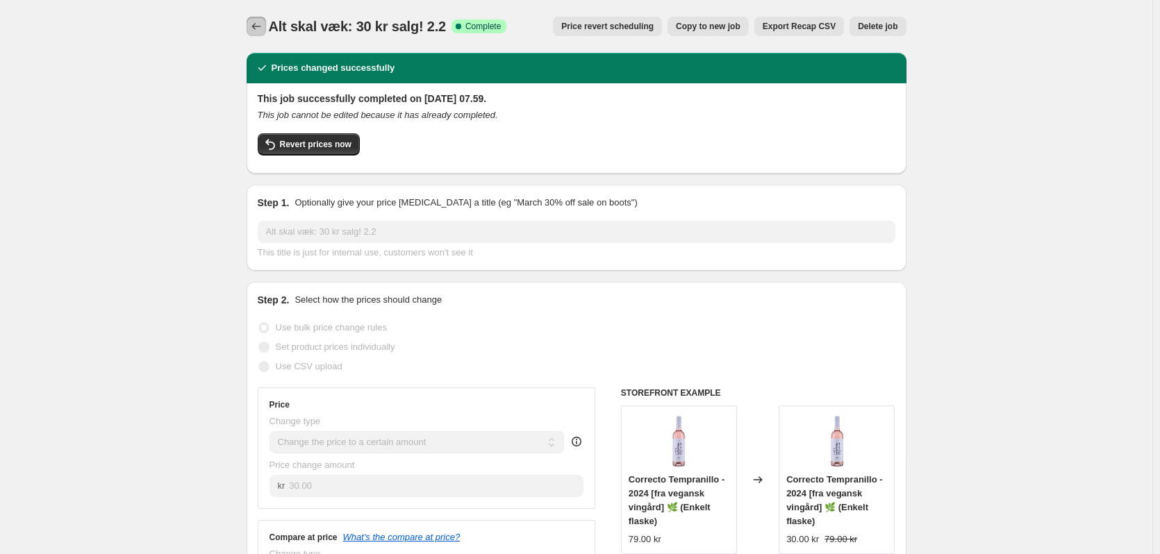
click at [258, 28] on icon "Price change jobs" at bounding box center [256, 26] width 14 height 14
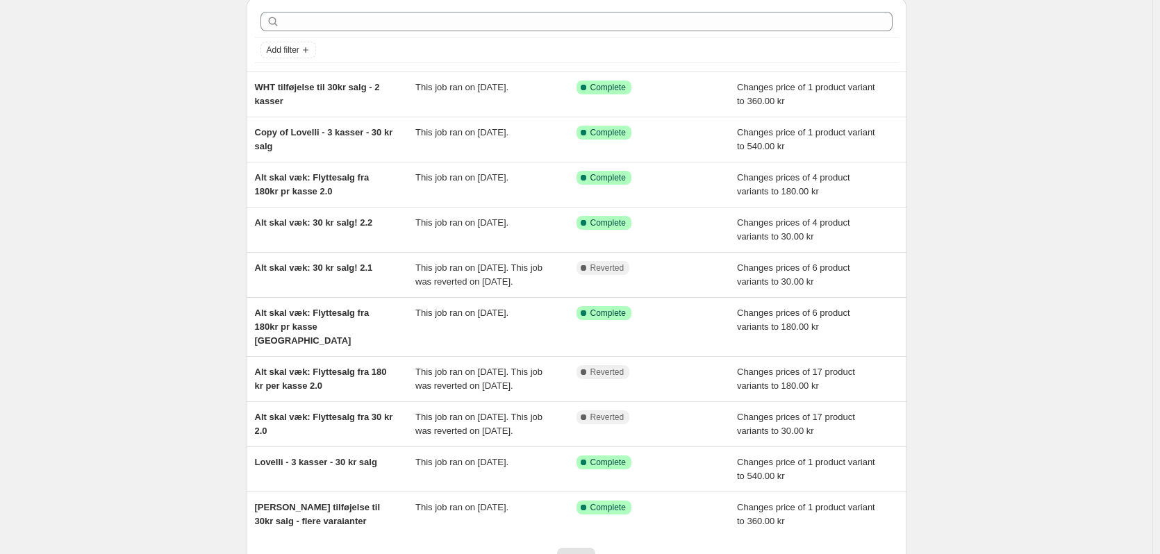
scroll to position [203, 0]
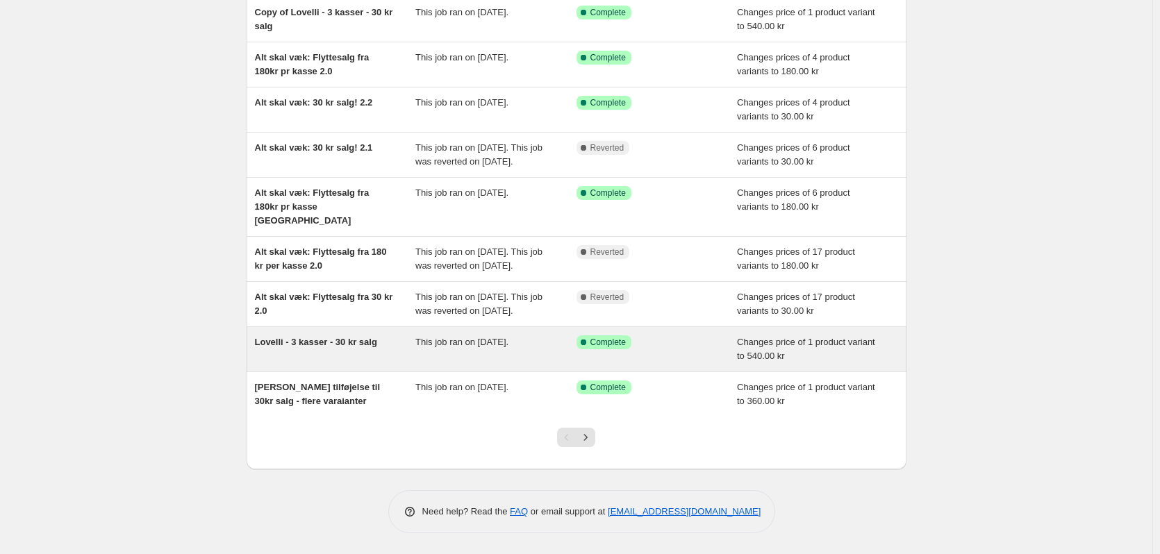
click at [342, 344] on span "Lovelli - 3 kasser - 30 kr salg" at bounding box center [316, 342] width 122 height 10
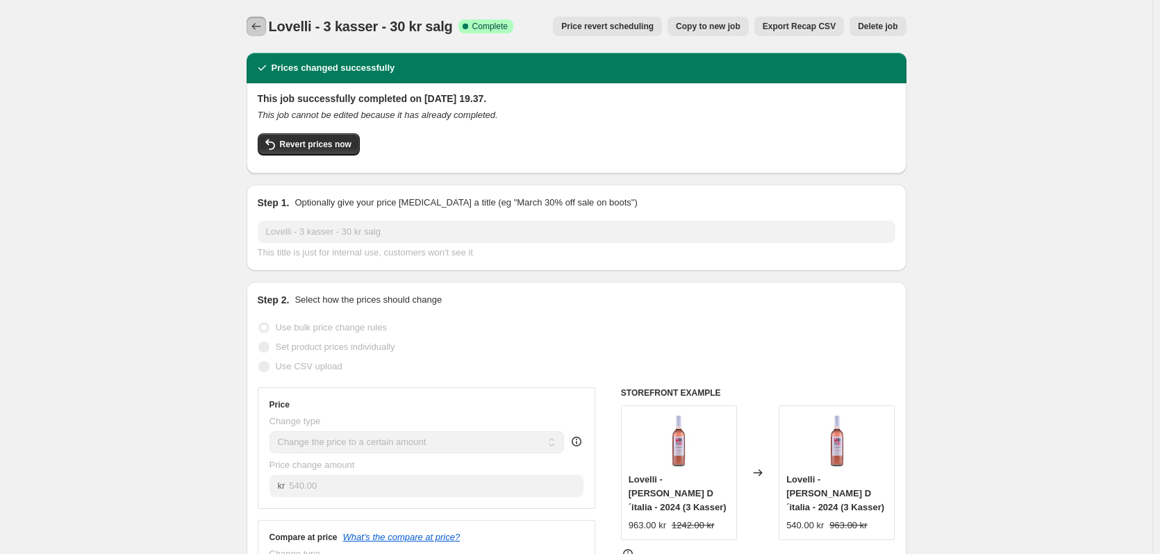
click at [260, 26] on icon "Price change jobs" at bounding box center [256, 26] width 14 height 14
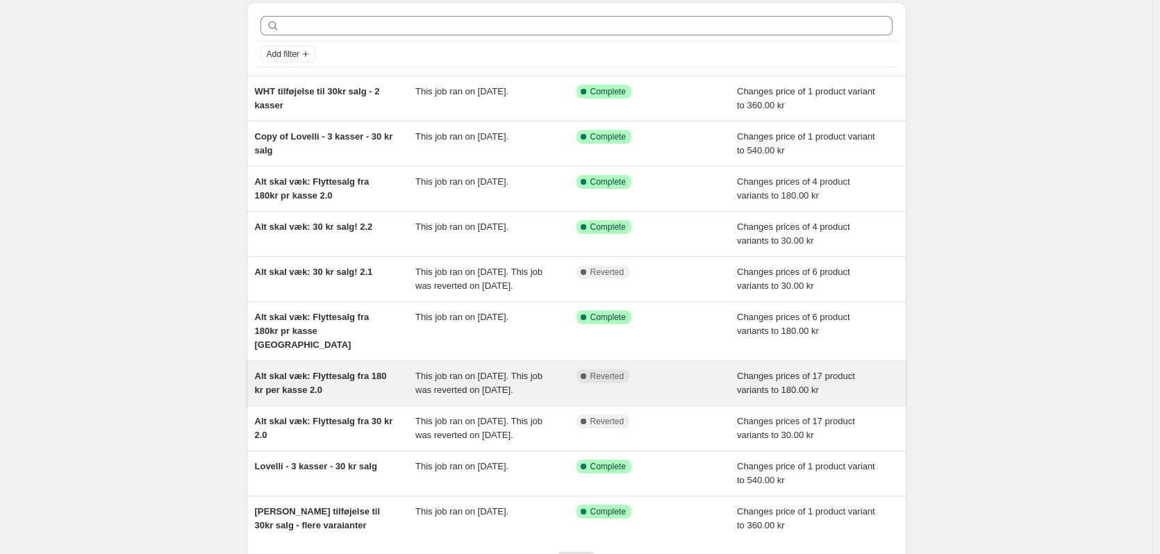
scroll to position [203, 0]
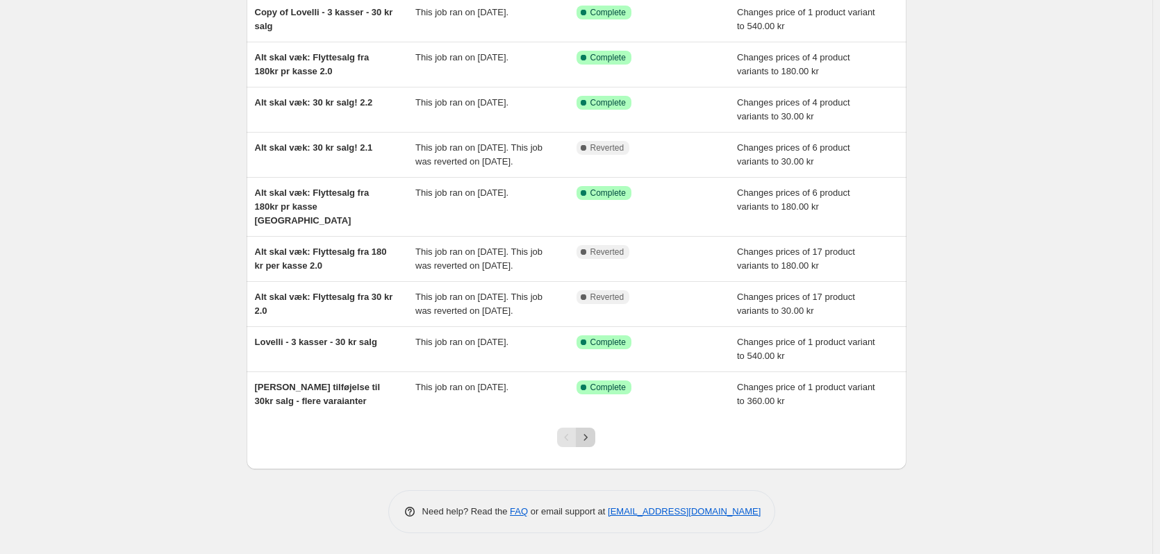
click at [589, 434] on icon "Next" at bounding box center [586, 438] width 14 height 14
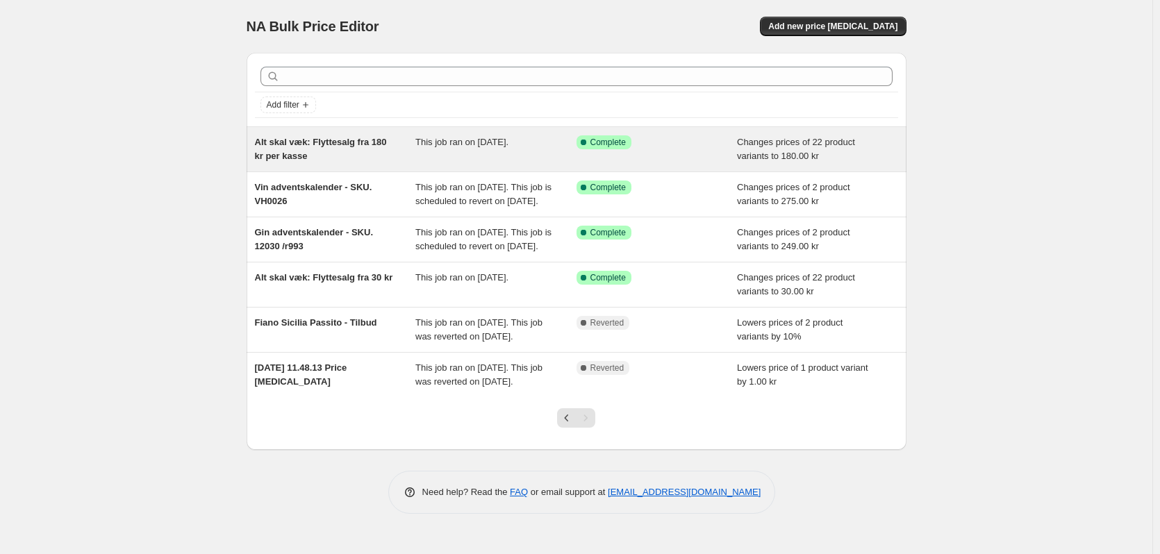
click at [320, 135] on div "Alt skal væk: Flyttesalg fra 180 kr per kasse This job ran on 17. september 202…" at bounding box center [577, 149] width 660 height 44
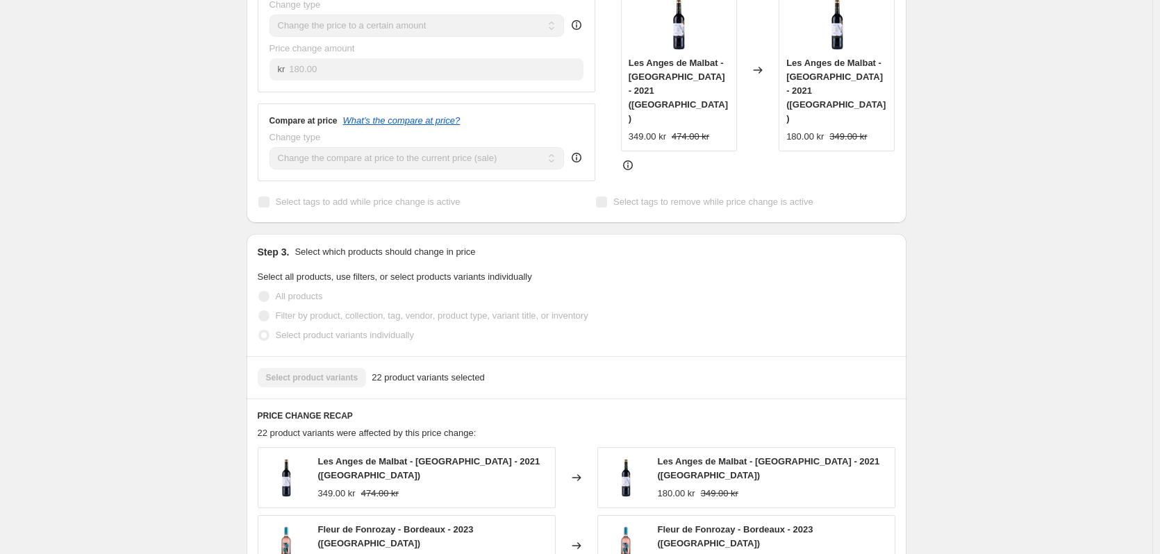
scroll to position [833, 0]
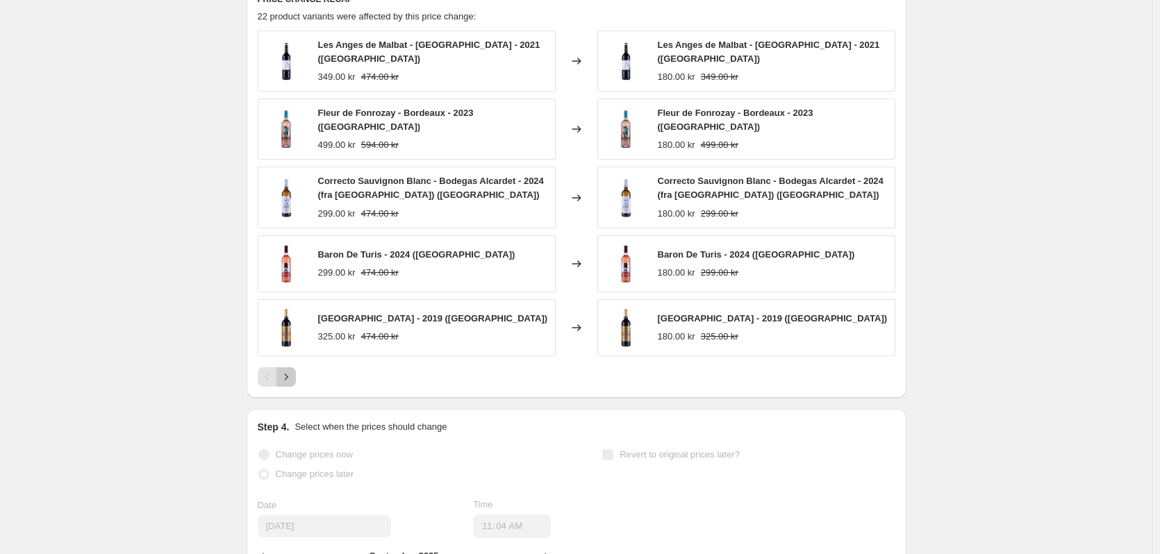
click at [289, 375] on icon "Next" at bounding box center [286, 377] width 14 height 14
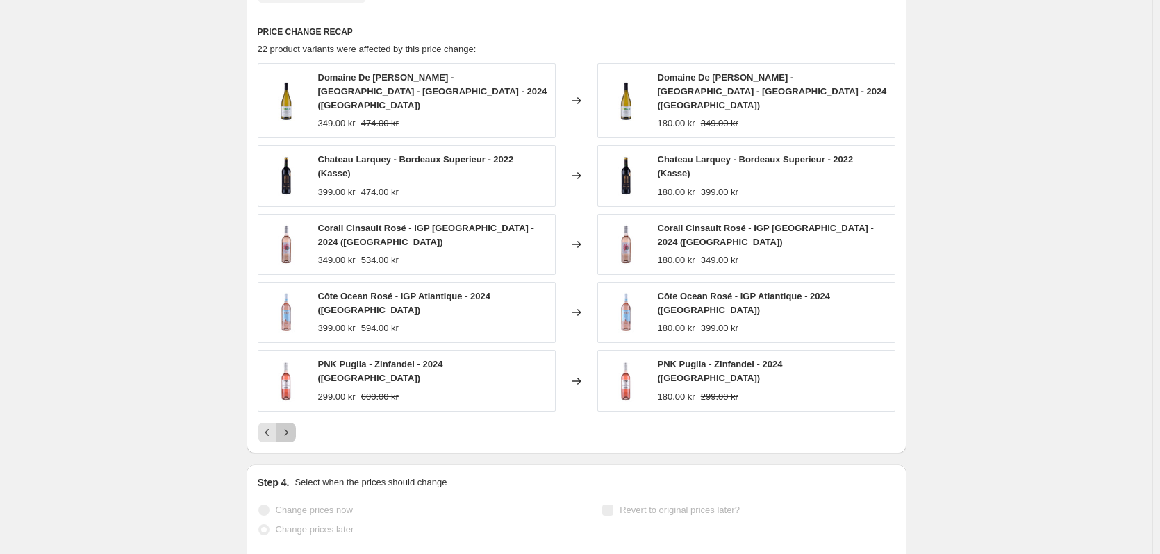
click at [292, 426] on icon "Next" at bounding box center [286, 433] width 14 height 14
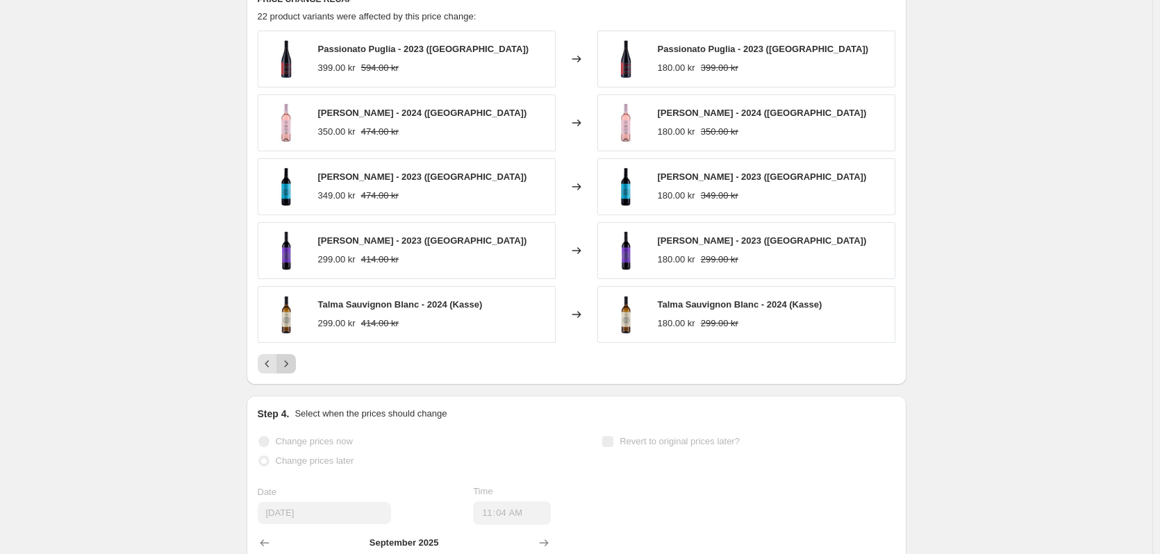
click at [296, 363] on button "Next" at bounding box center [285, 363] width 19 height 19
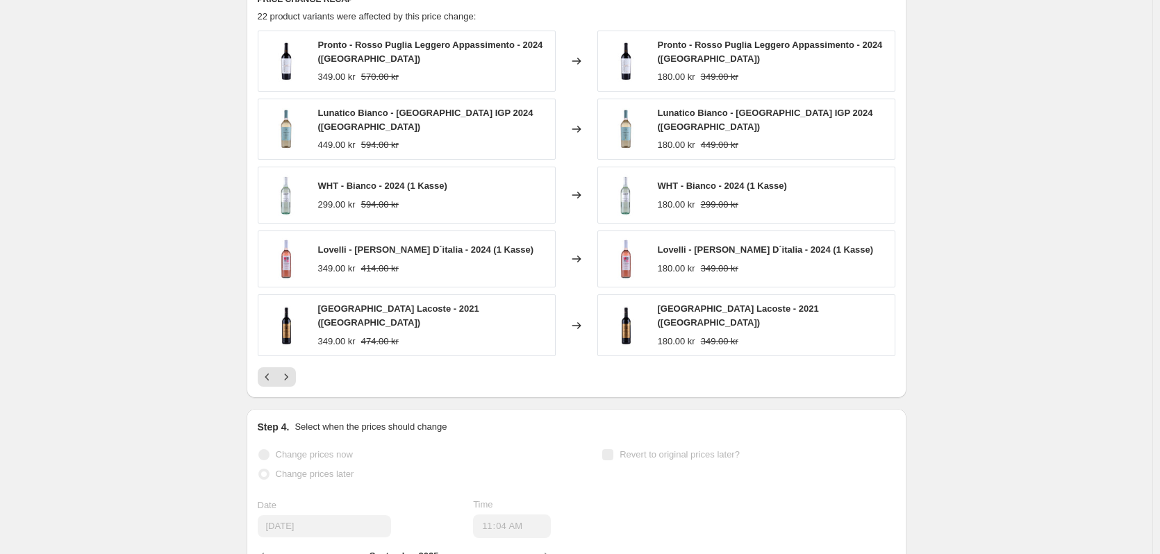
click at [374, 46] on span "Pronto - Rosso Puglia Leggero Appassimento - 2024 (Kasse)" at bounding box center [430, 52] width 225 height 24
click at [381, 89] on div "Pronto - Rosso Puglia Leggero Appassimento - 2024 (Kasse) 349.00 kr 570.00 kr" at bounding box center [407, 61] width 298 height 61
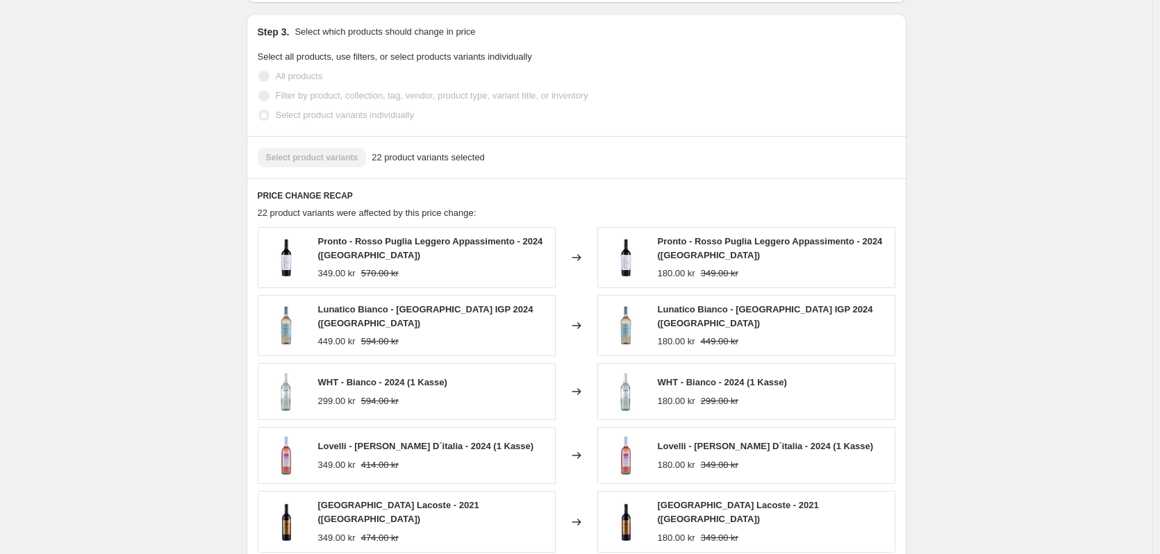
scroll to position [625, 0]
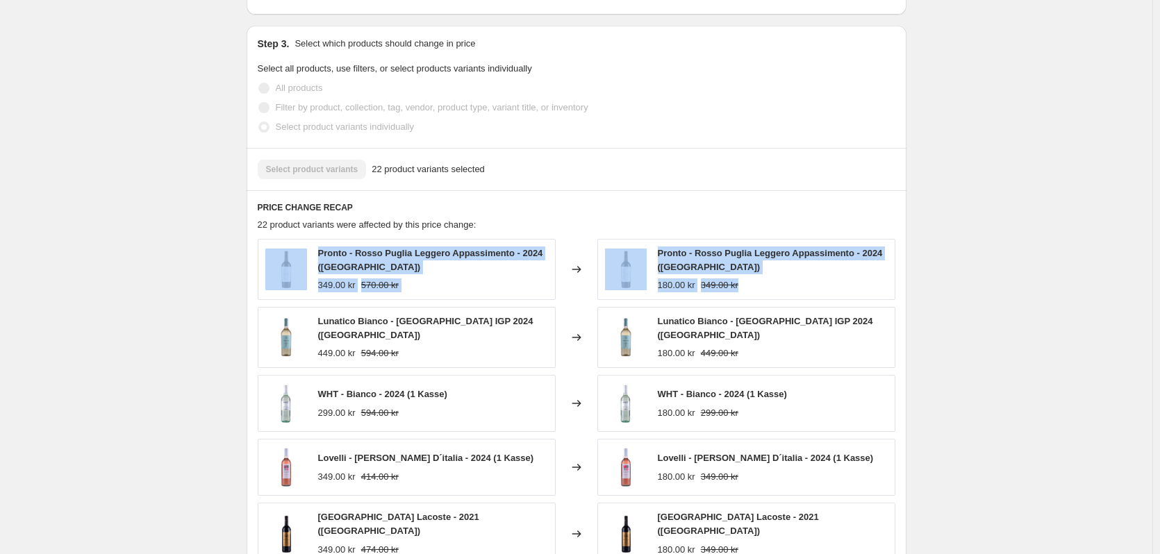
drag, startPoint x: 797, startPoint y: 287, endPoint x: 257, endPoint y: 252, distance: 540.8
click at [257, 252] on div "PRICE CHANGE RECAP 22 product variants were affected by this price change: Pron…" at bounding box center [577, 398] width 660 height 416
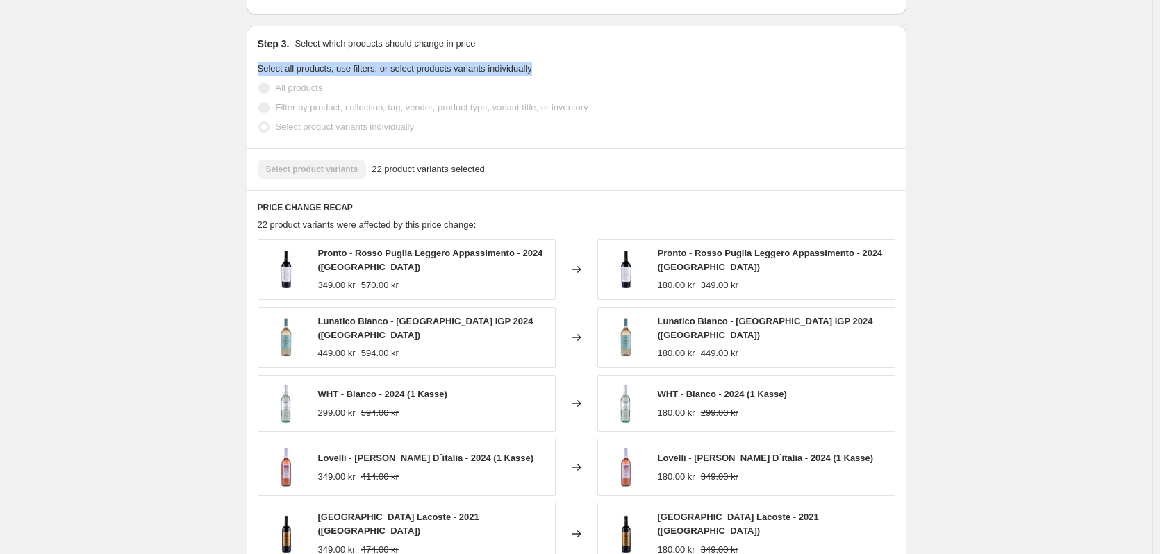
drag, startPoint x: 126, startPoint y: 83, endPoint x: 124, endPoint y: 56, distance: 27.1
click at [136, 71] on div "Alt skal væk: Flyttesalg fra 180 kr per kasse. This page is ready Alt skal væk:…" at bounding box center [576, 202] width 1152 height 1654
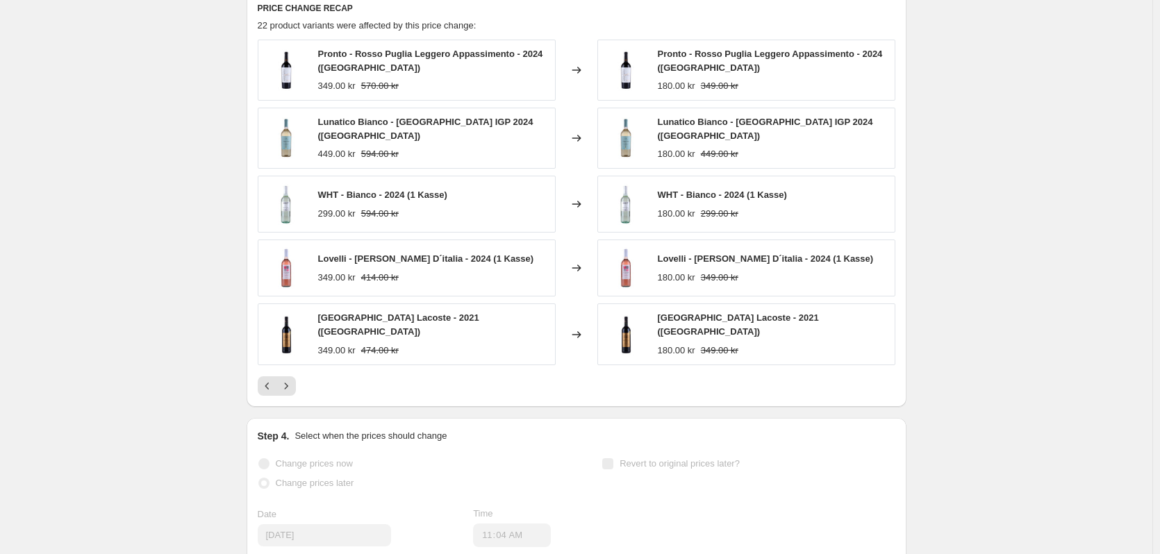
scroll to position [833, 0]
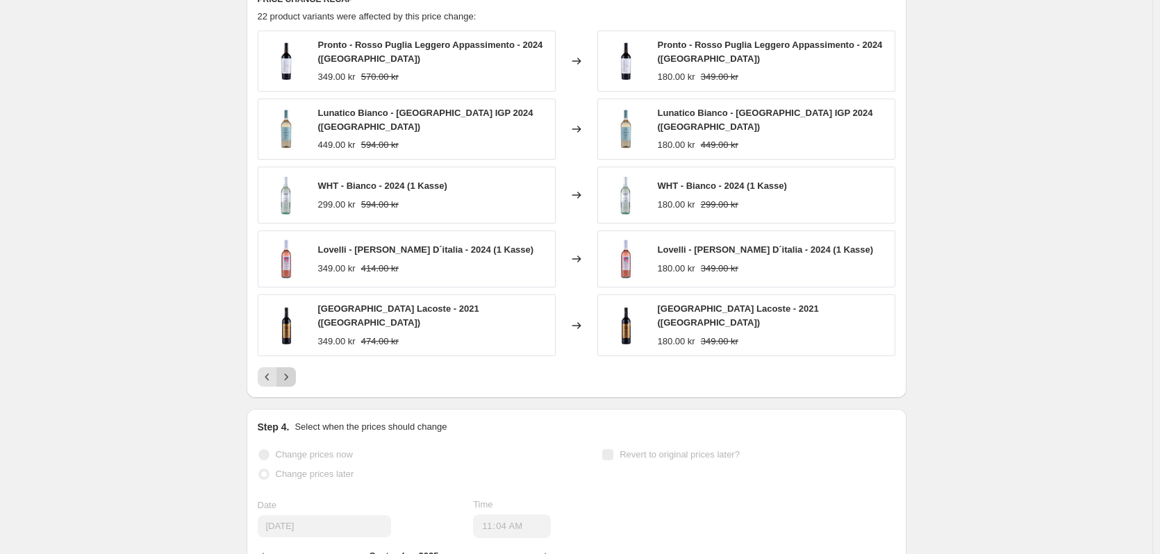
click at [291, 372] on icon "Next" at bounding box center [286, 377] width 14 height 14
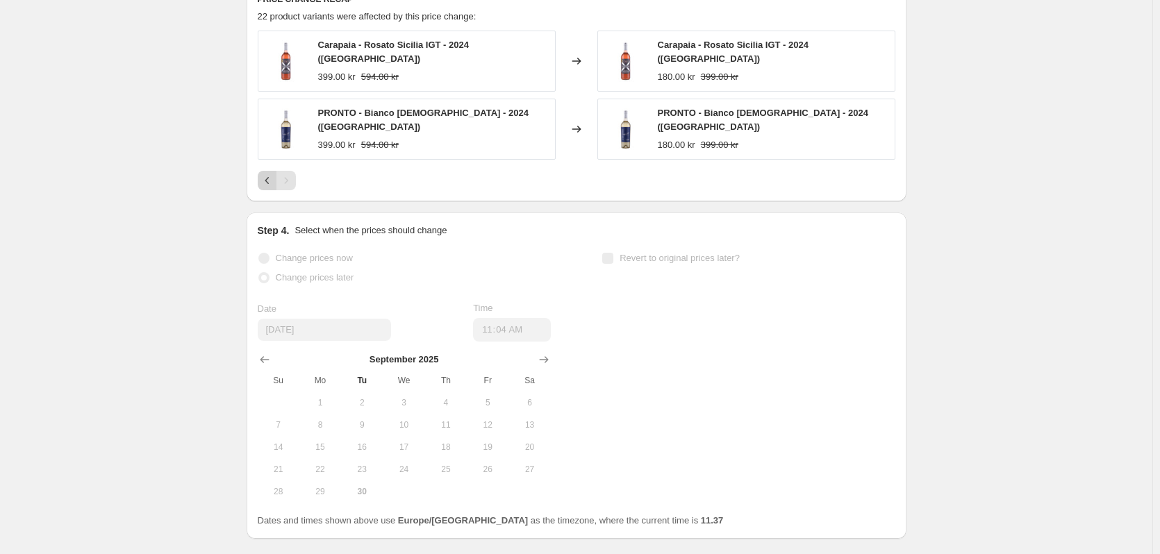
click at [272, 175] on icon "Previous" at bounding box center [267, 181] width 14 height 14
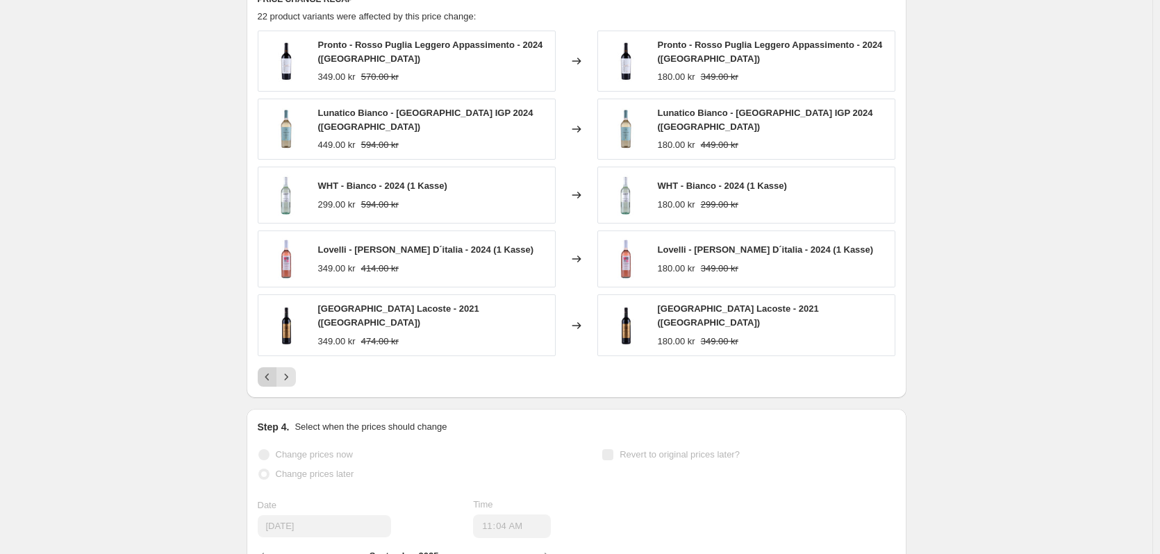
click at [272, 370] on icon "Previous" at bounding box center [267, 377] width 14 height 14
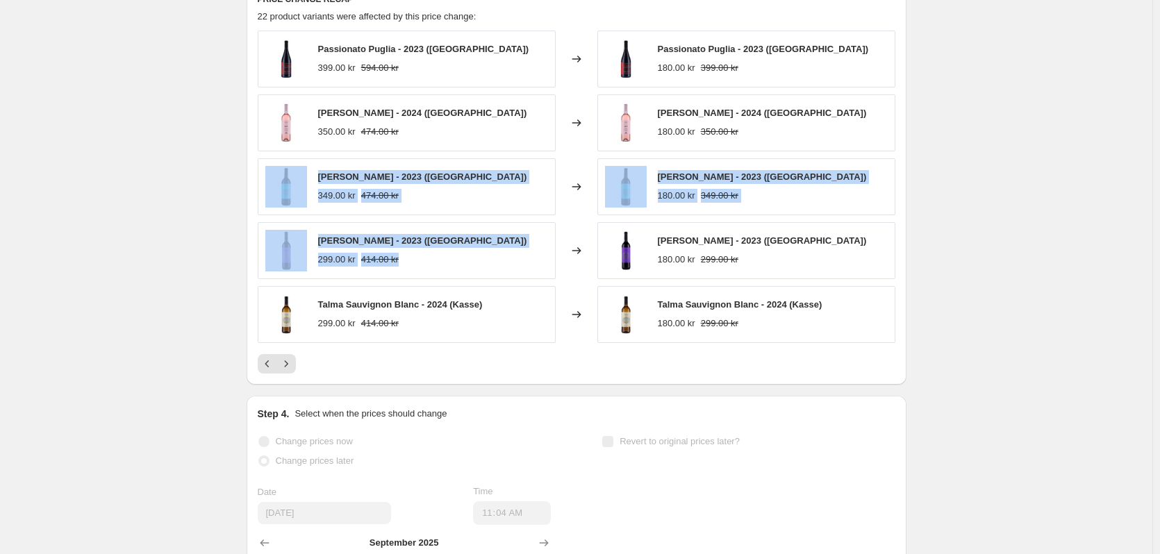
drag, startPoint x: 448, startPoint y: 264, endPoint x: 254, endPoint y: 199, distance: 204.3
click at [255, 200] on div "PRICE CHANGE RECAP 22 product variants were affected by this price change: Pass…" at bounding box center [577, 183] width 660 height 402
